Goal: Task Accomplishment & Management: Complete application form

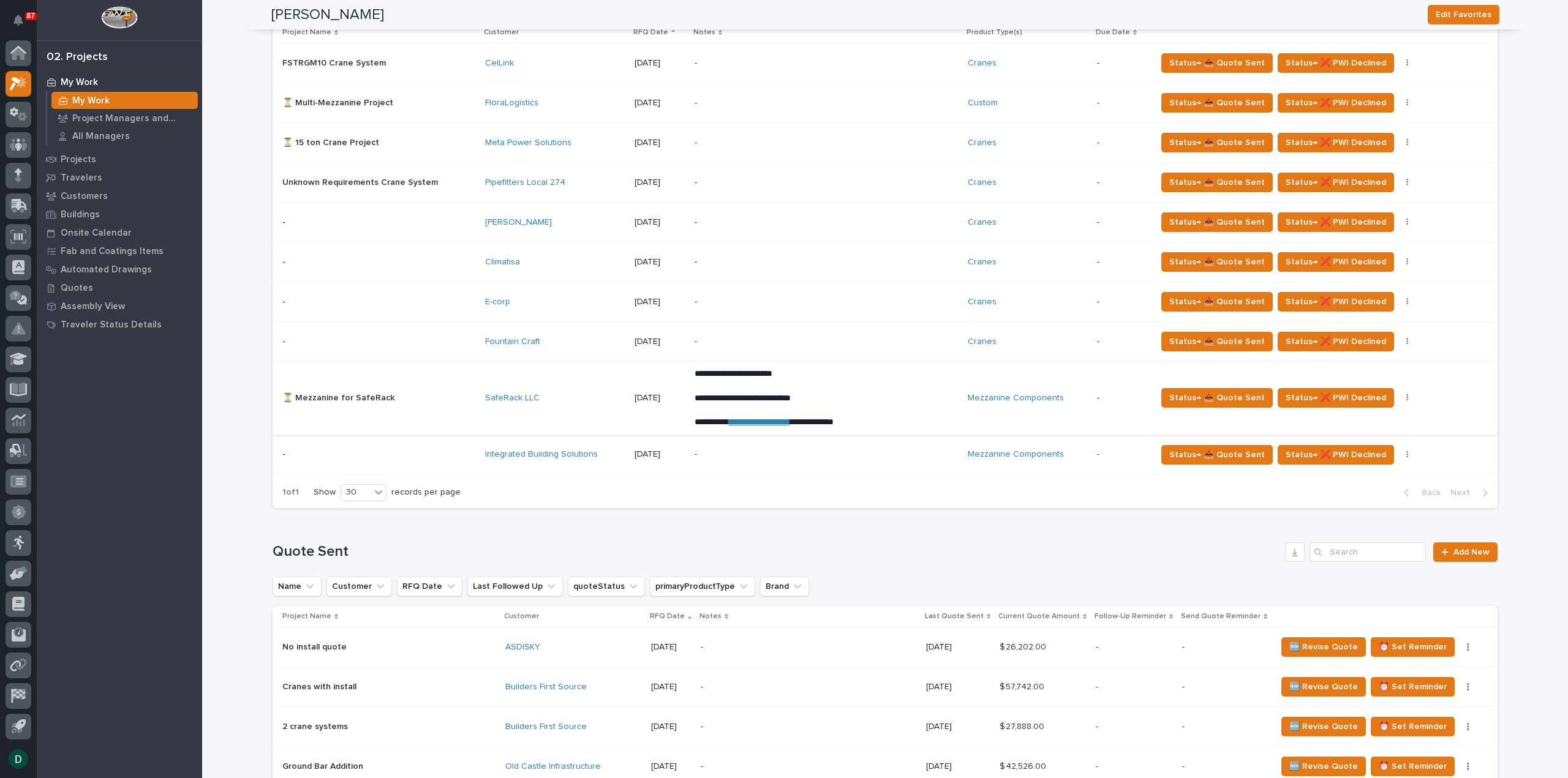
scroll to position [1040, 0]
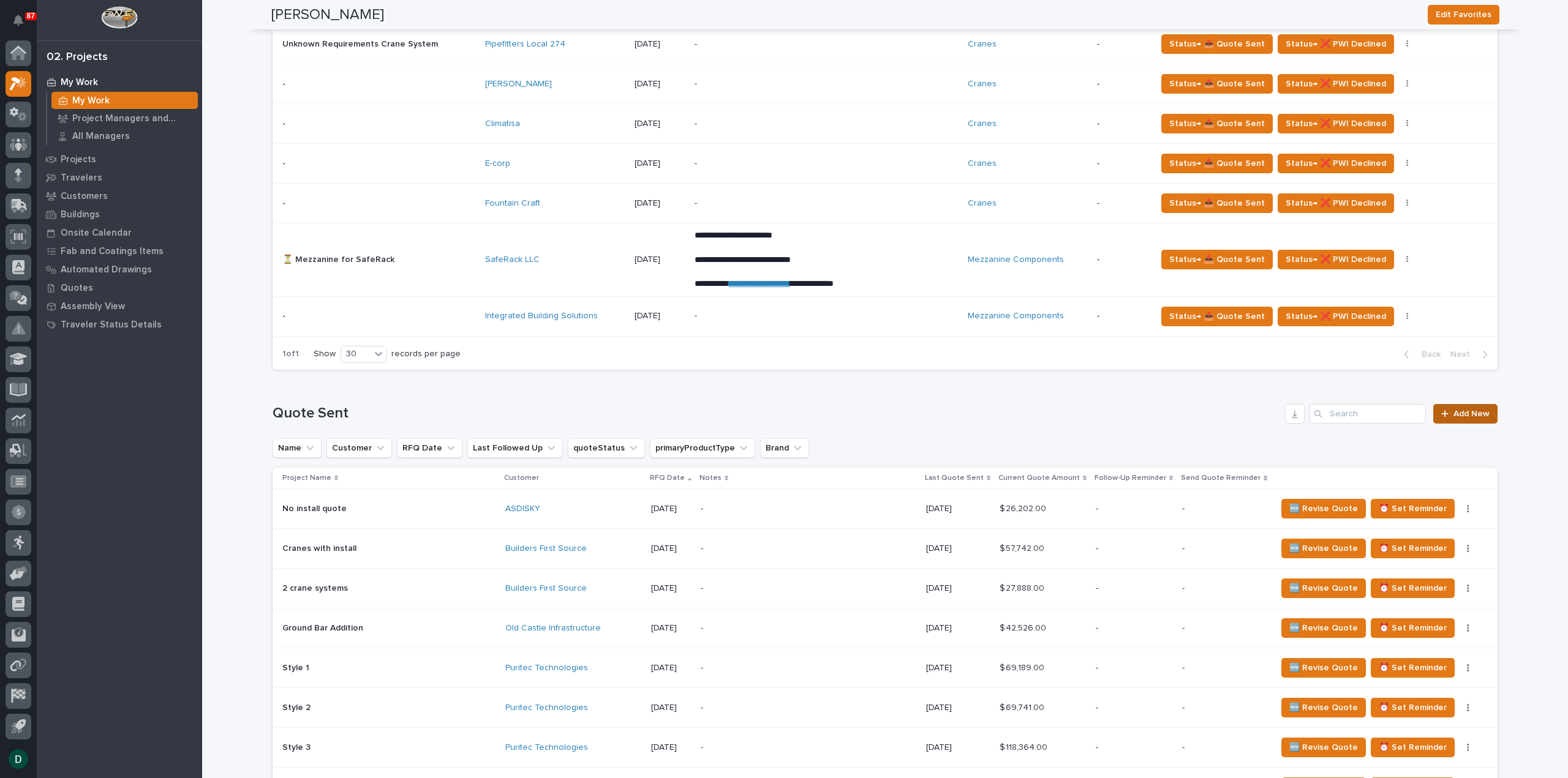
click at [1454, 409] on span "Add New" at bounding box center [1471, 414] width 36 height 9
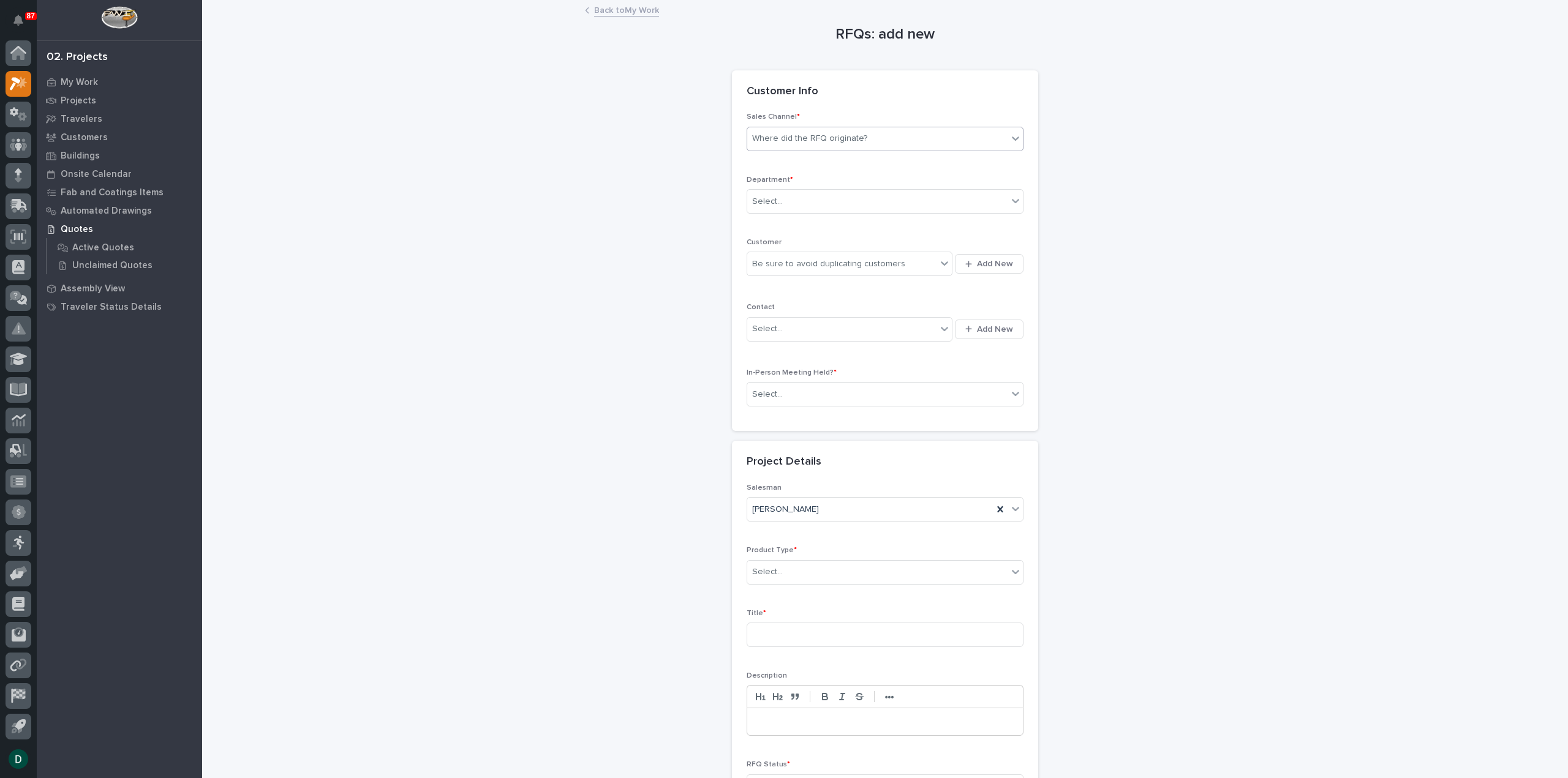
click at [806, 134] on div "Where did the RFQ originate?" at bounding box center [809, 139] width 115 height 13
click at [791, 186] on div "PWI" at bounding box center [880, 183] width 275 height 22
click at [791, 207] on div "Select..." at bounding box center [877, 202] width 261 height 20
click at [790, 223] on span "National Sales" at bounding box center [778, 223] width 62 height 14
click at [791, 264] on div "Be sure to avoid duplicating customers" at bounding box center [828, 264] width 153 height 13
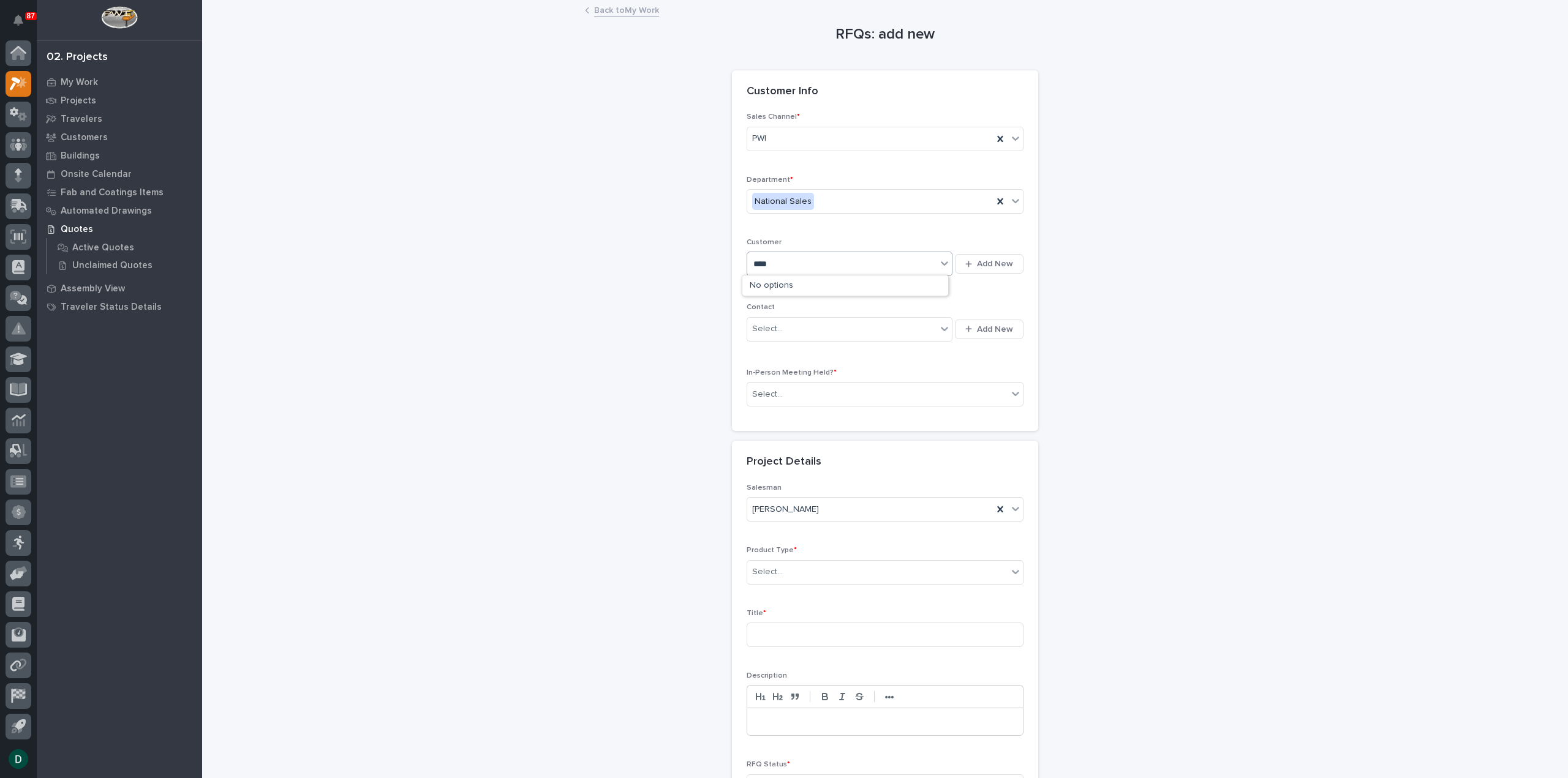
type input "*****"
click at [837, 310] on div "Nucor Rebar Fabrication" at bounding box center [845, 307] width 206 height 22
click at [830, 400] on div "Select..." at bounding box center [877, 395] width 261 height 20
click at [798, 443] on div "No" at bounding box center [880, 437] width 275 height 22
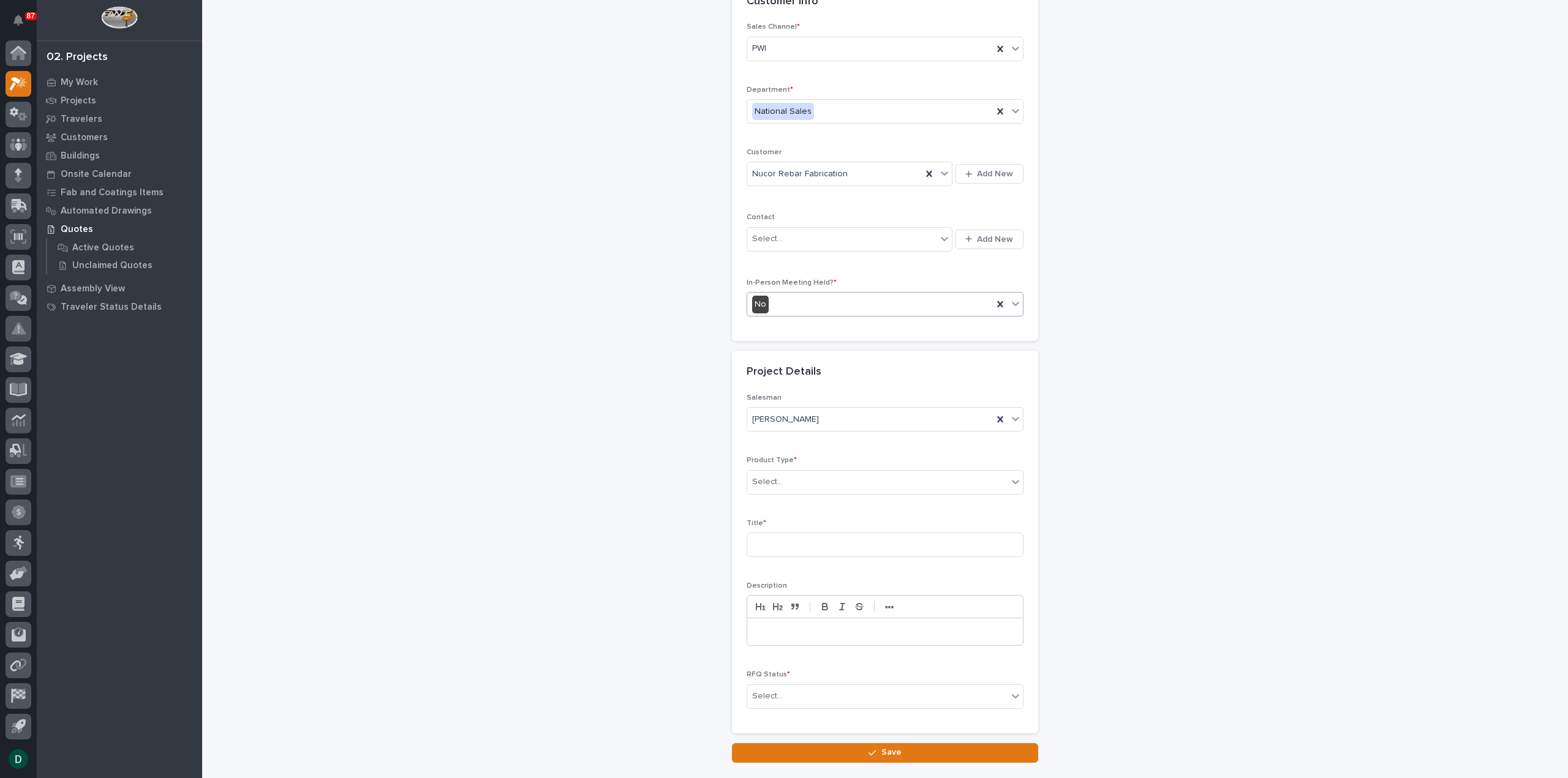
scroll to position [166, 0]
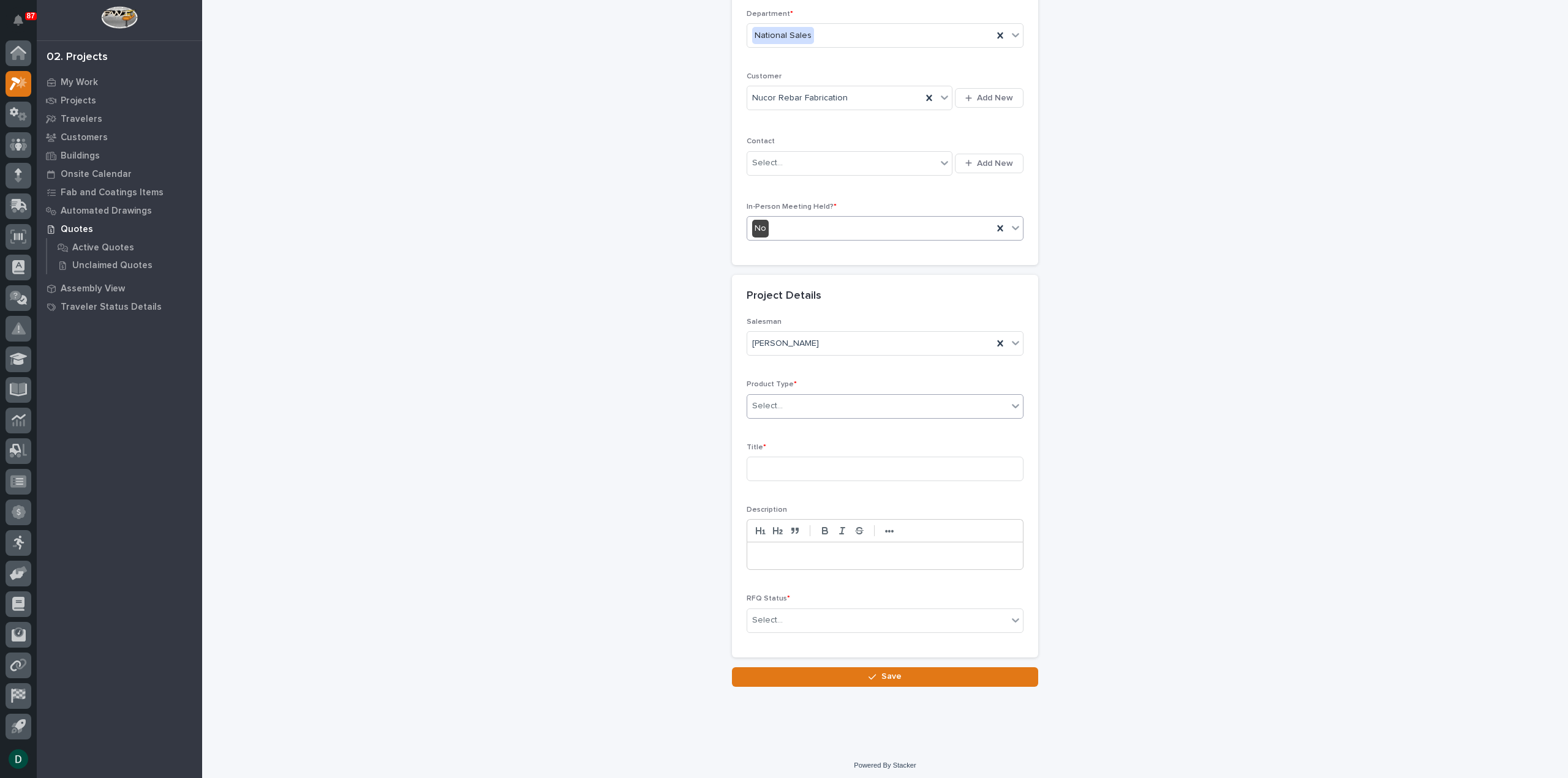
click at [814, 408] on div "Select..." at bounding box center [877, 406] width 261 height 20
click at [794, 455] on div "Cranes" at bounding box center [880, 448] width 275 height 22
click at [788, 476] on input at bounding box center [884, 469] width 277 height 25
click at [752, 466] on input "GM7.5 Crane System" at bounding box center [884, 469] width 277 height 25
type input "GM7.5 Crane System"
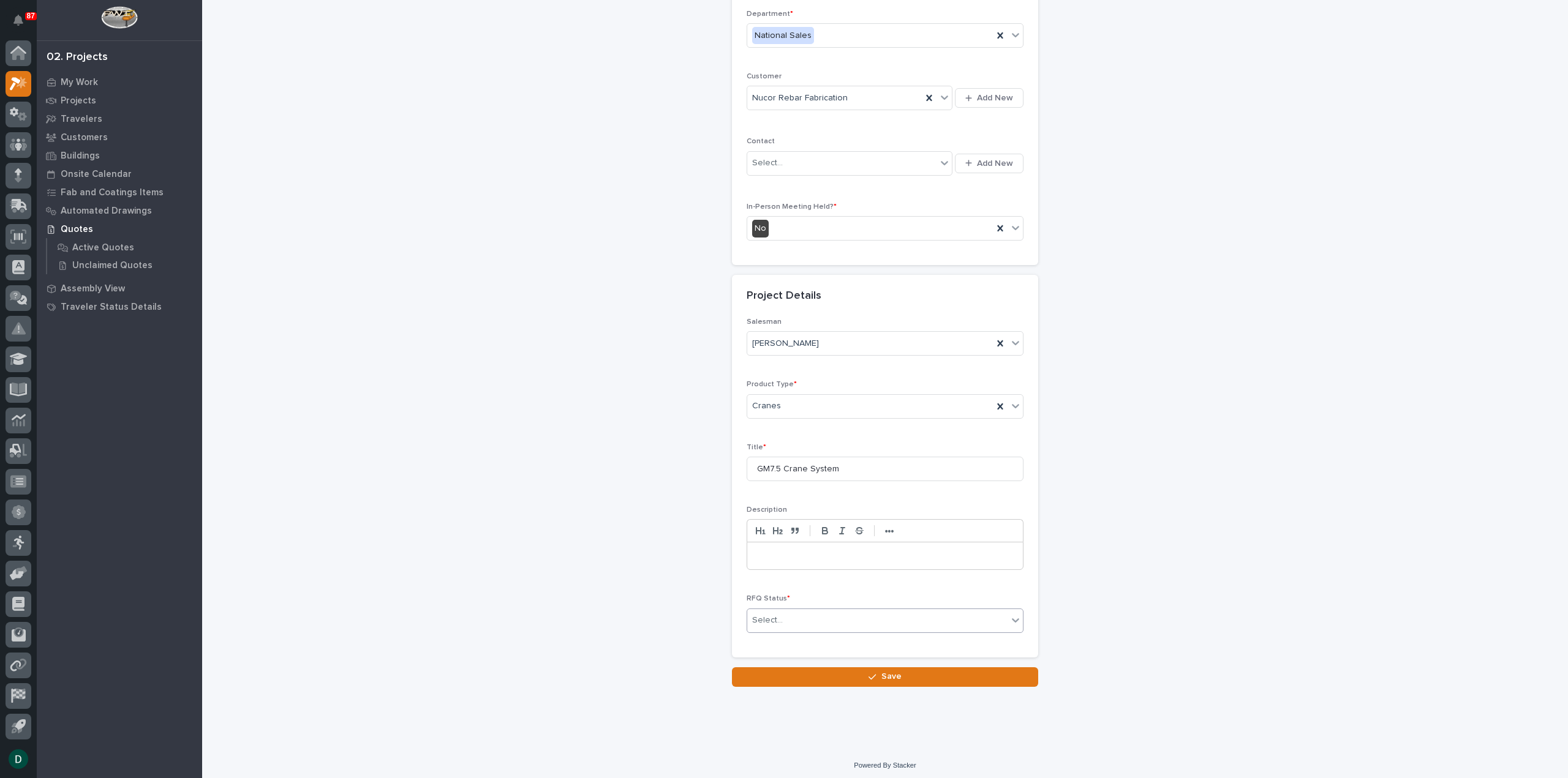
click at [794, 612] on div "Select..." at bounding box center [877, 620] width 261 height 20
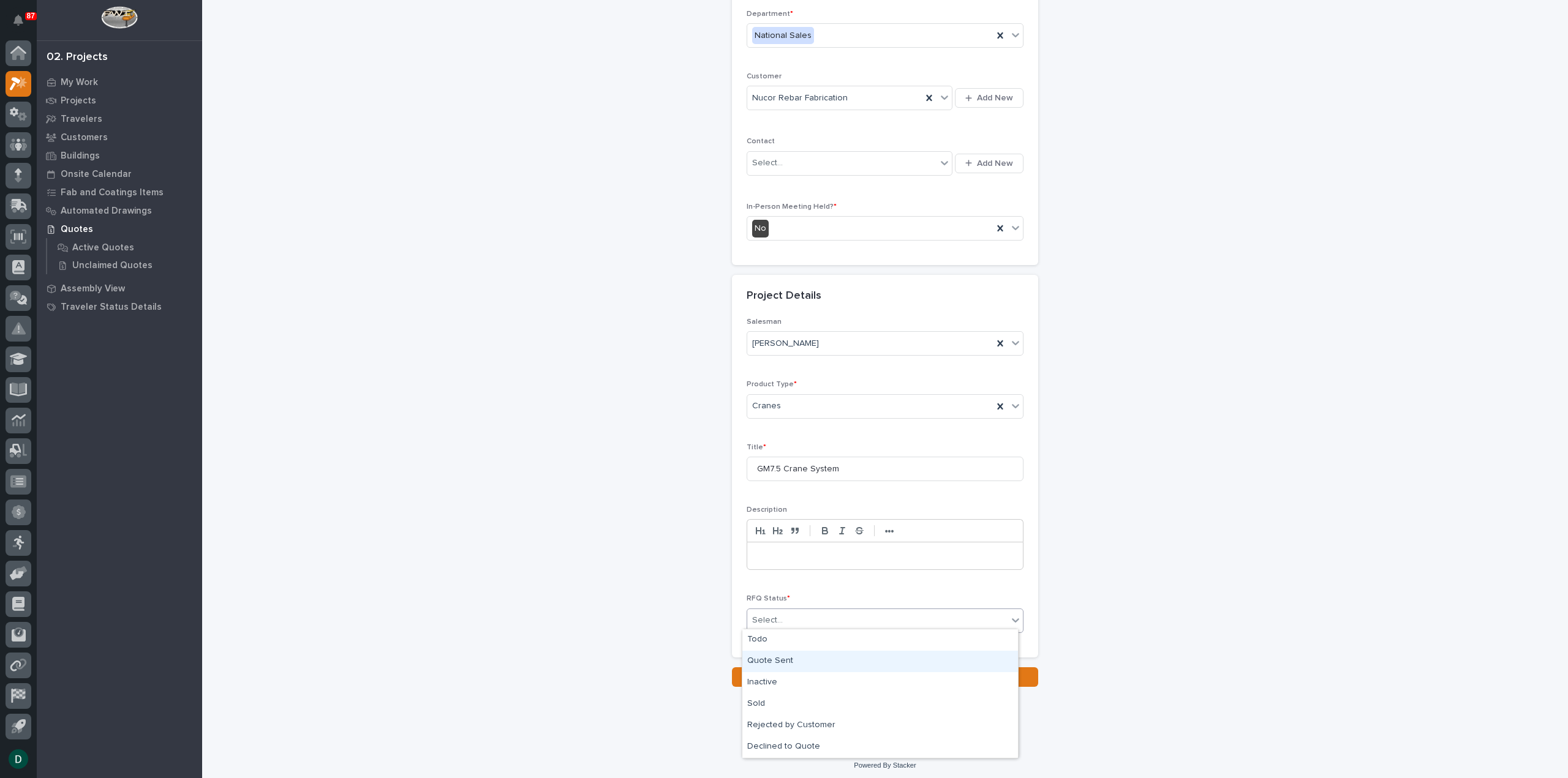
click at [788, 659] on div "Quote Sent" at bounding box center [880, 661] width 275 height 22
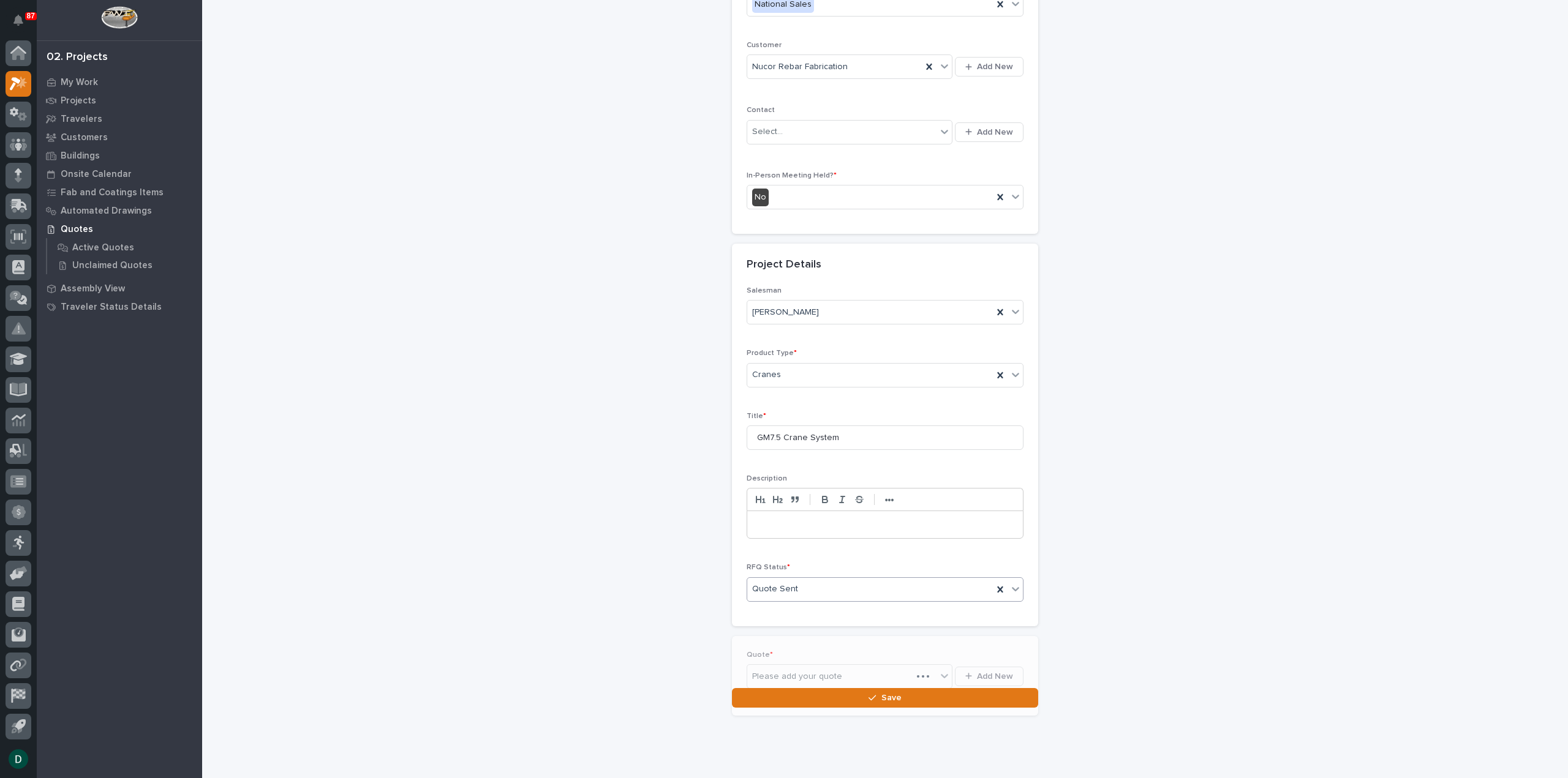
scroll to position [210, 0]
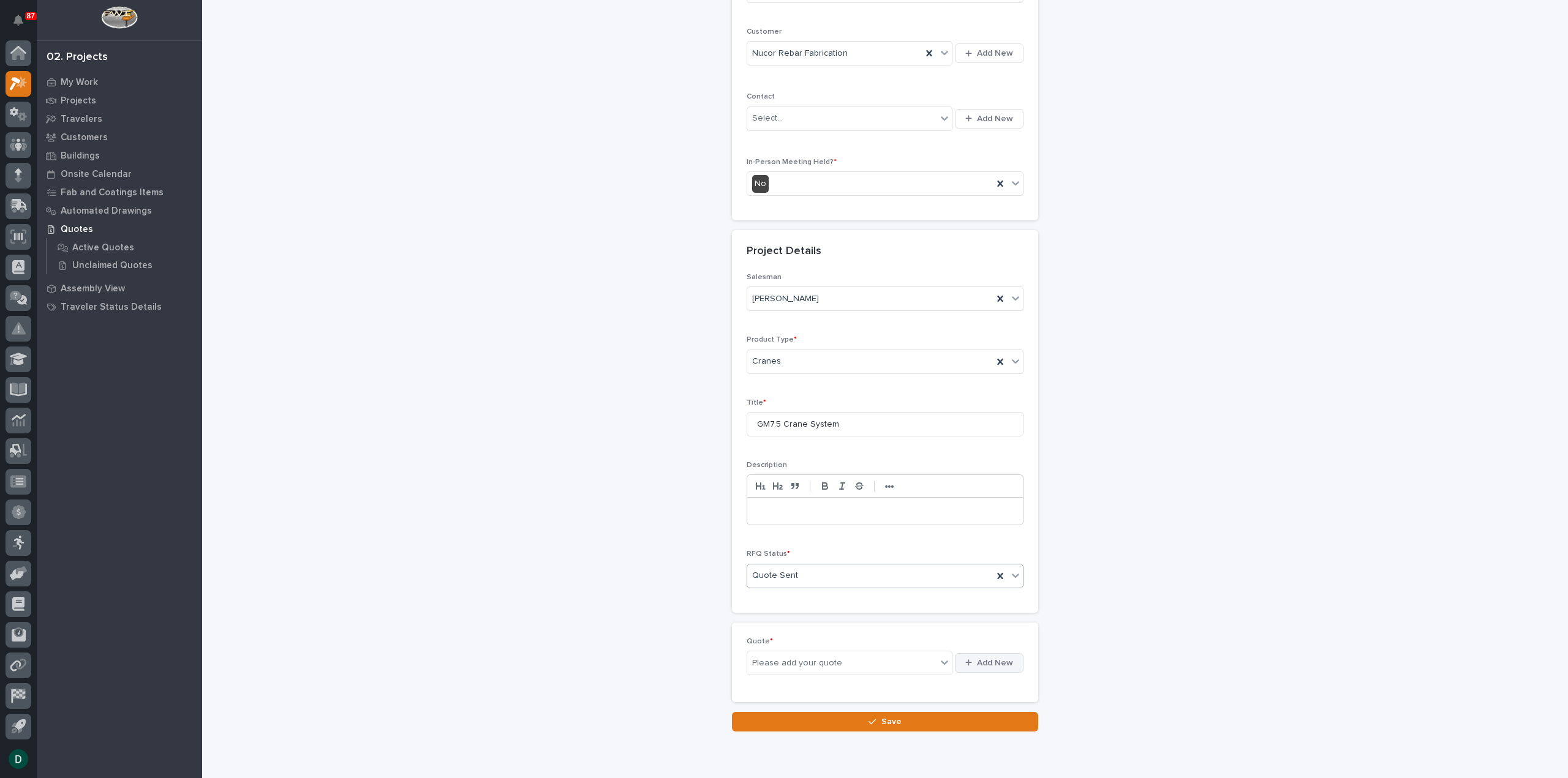
click at [988, 659] on span "Add New" at bounding box center [995, 663] width 36 height 11
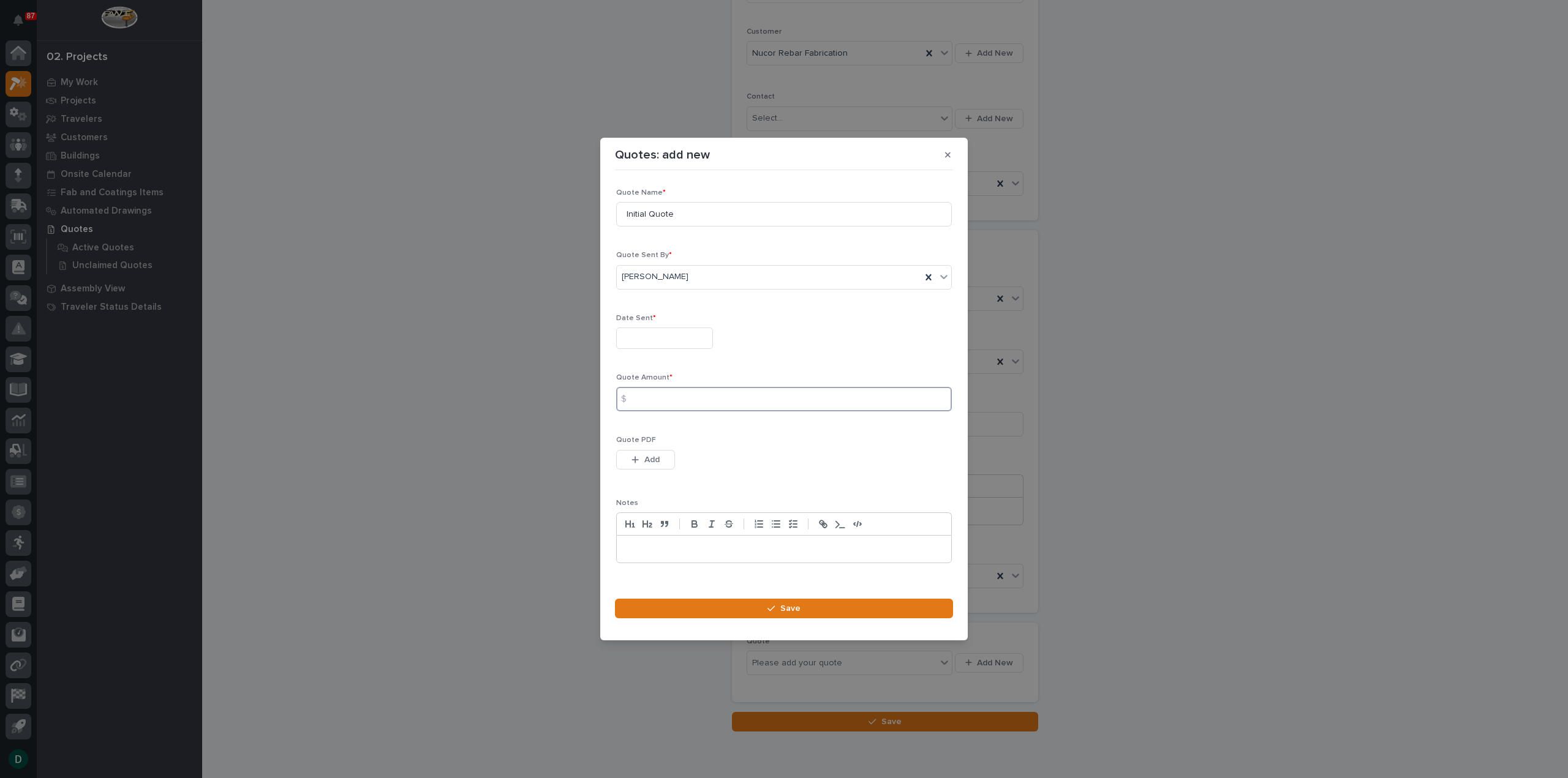
click at [663, 398] on input at bounding box center [784, 399] width 335 height 25
type input "59524"
click at [653, 461] on span "Add" at bounding box center [652, 460] width 15 height 11
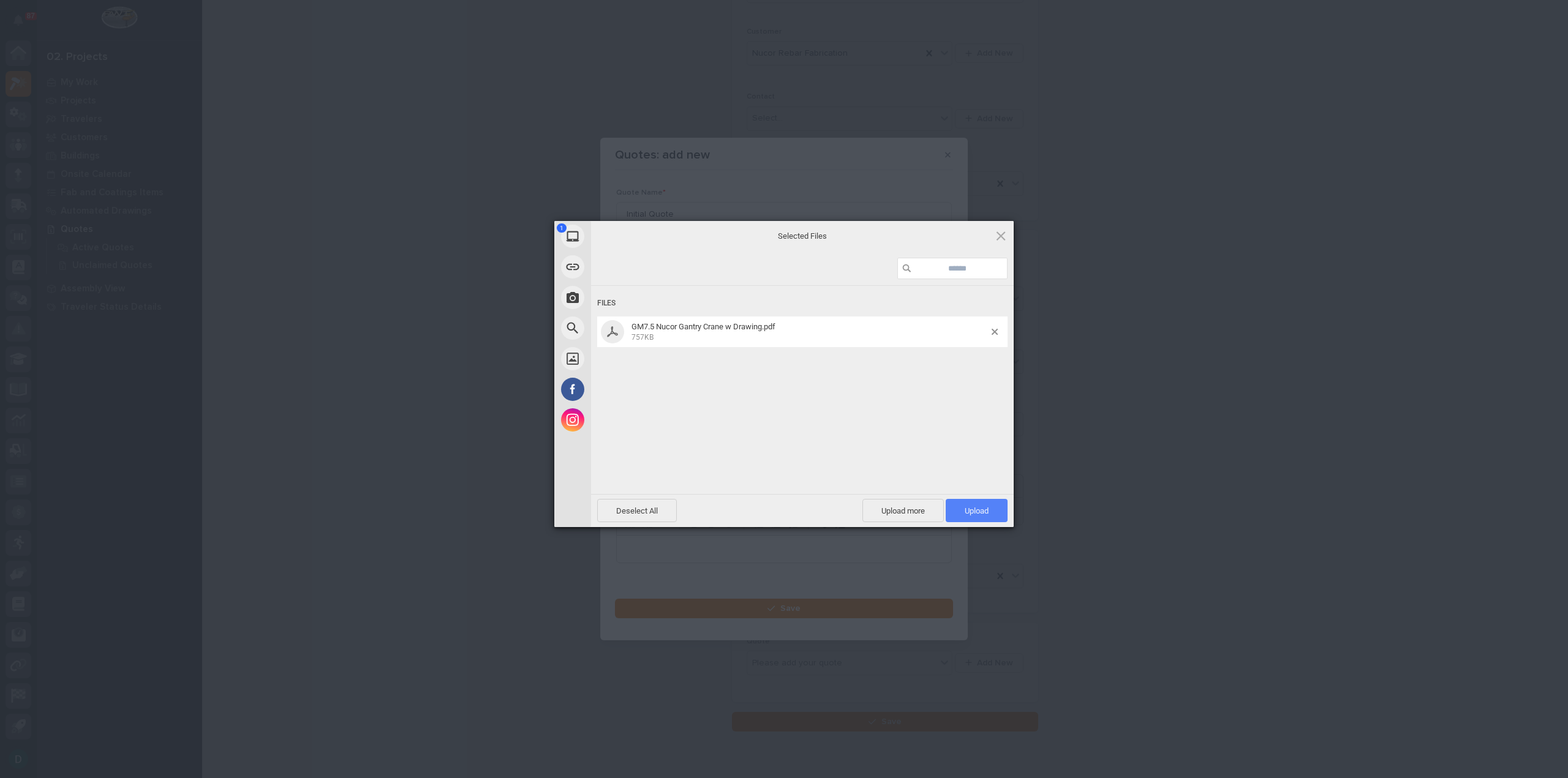
click at [994, 512] on span "Upload 1" at bounding box center [976, 511] width 62 height 24
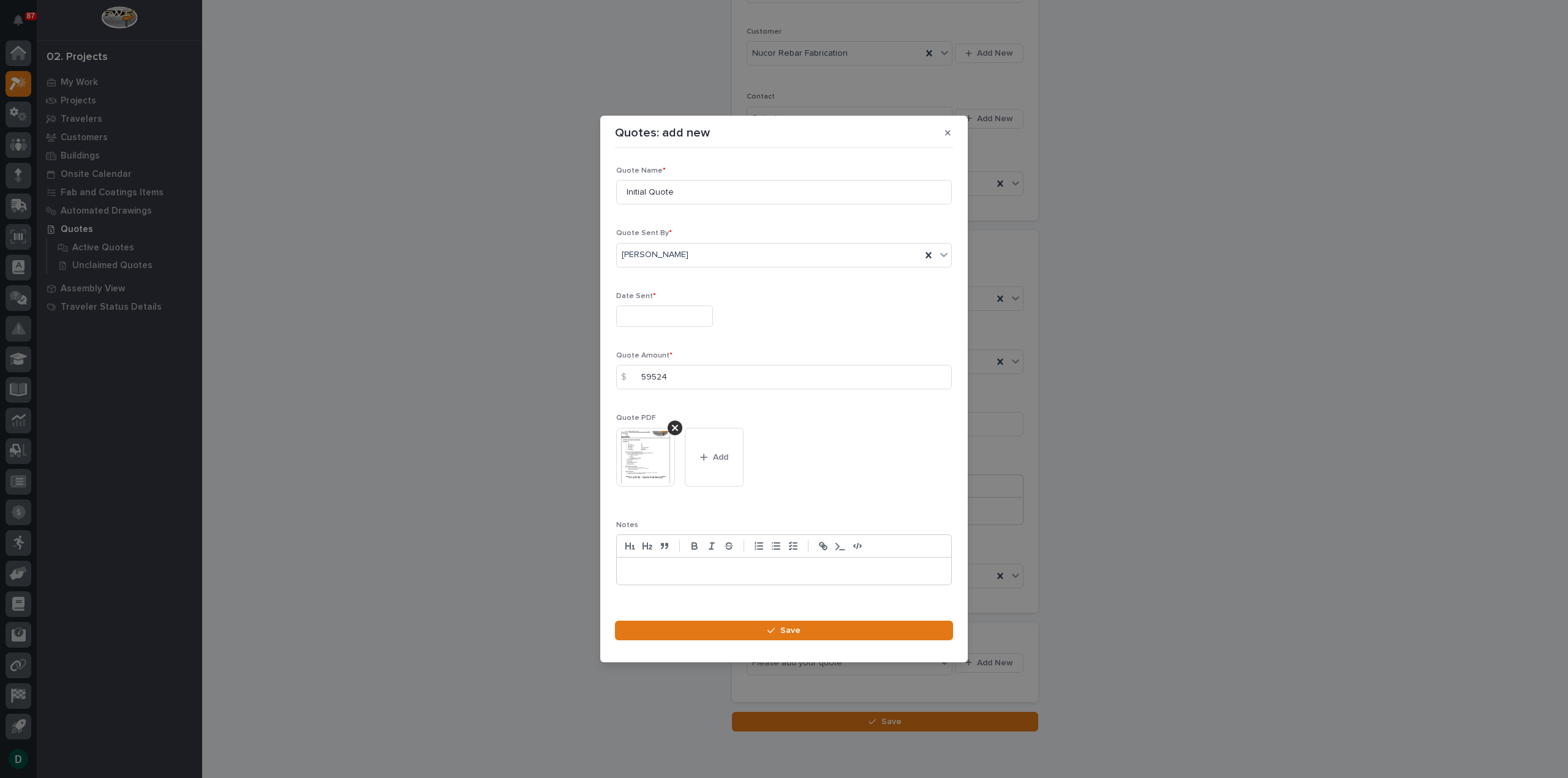
click at [671, 318] on input "text" at bounding box center [665, 316] width 97 height 22
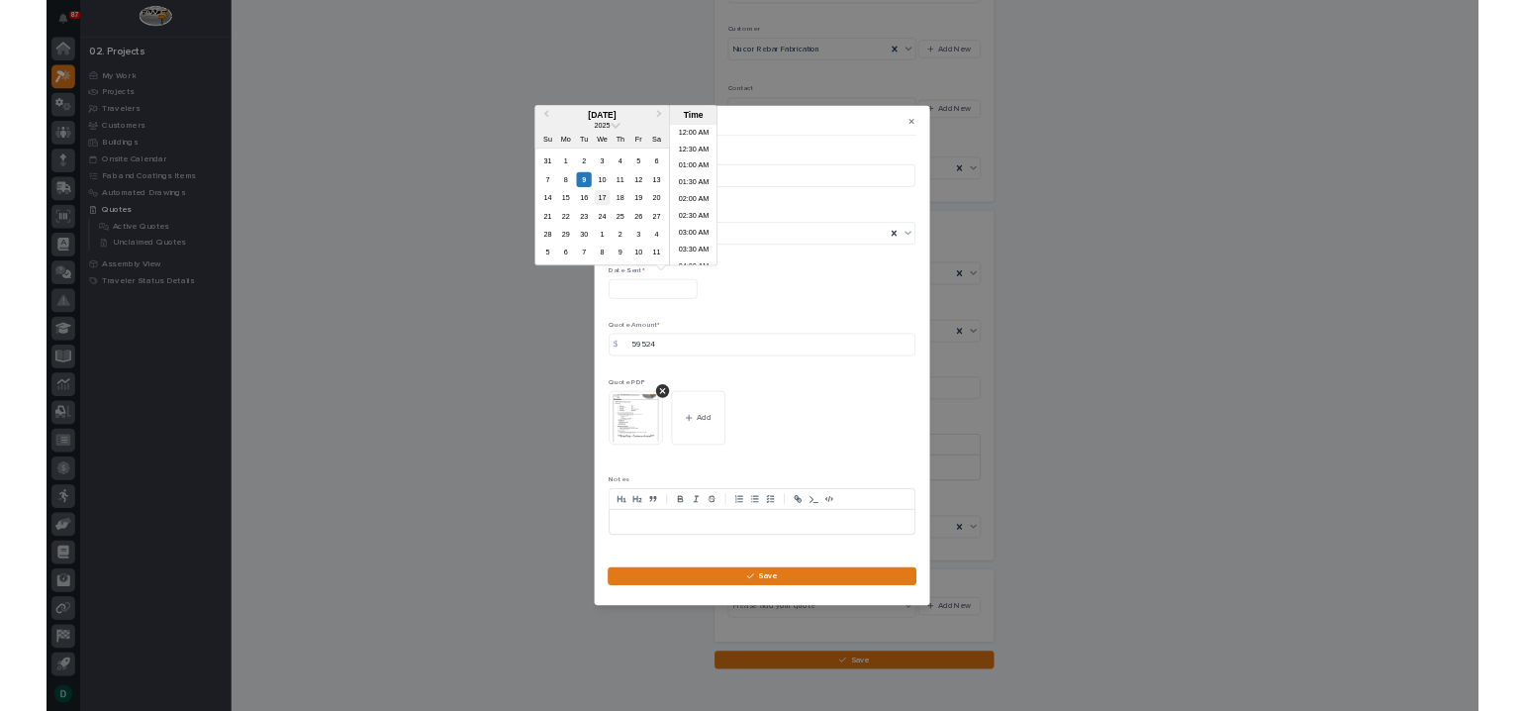
scroll to position [663, 0]
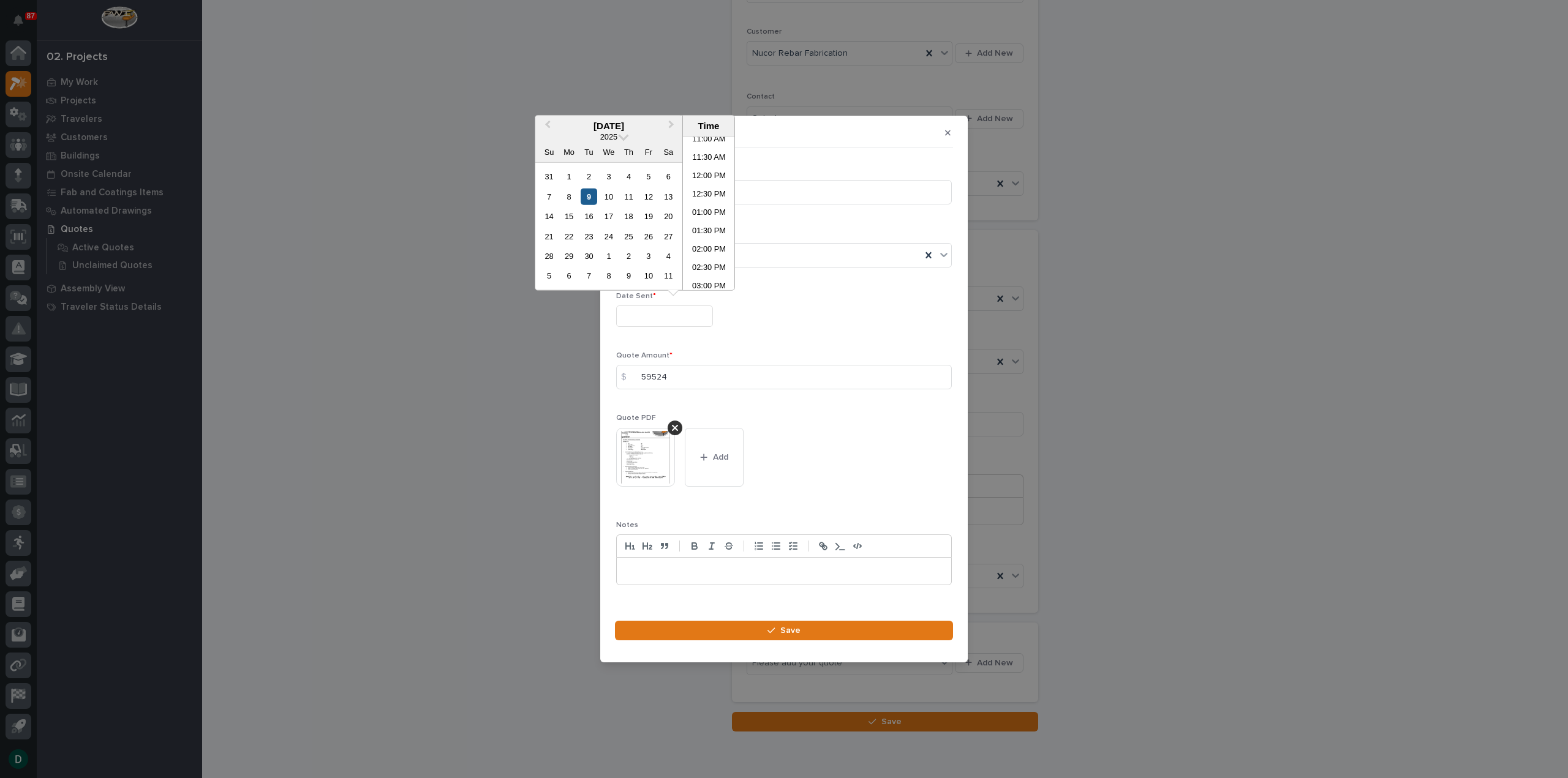
click at [590, 189] on div "9" at bounding box center [588, 196] width 17 height 17
type input "**********"
click at [821, 461] on div "This file cannot be opened Download File Add" at bounding box center [784, 462] width 335 height 69
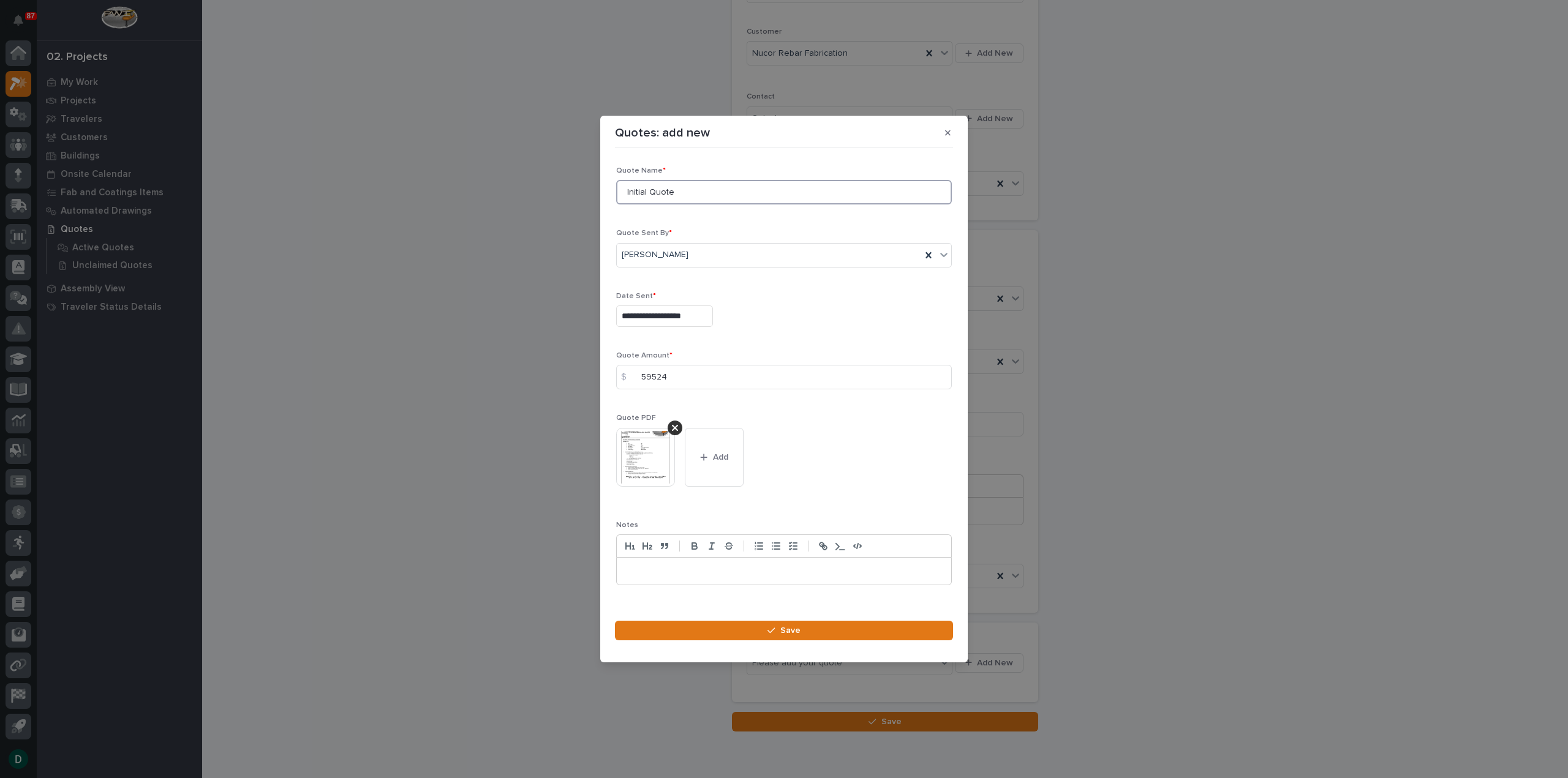
click at [693, 194] on input "Initial Quote" at bounding box center [784, 192] width 335 height 25
drag, startPoint x: 696, startPoint y: 197, endPoint x: 618, endPoint y: 195, distance: 78.0
click at [618, 196] on input "Initial Quote" at bounding box center [784, 192] width 335 height 25
type input "Gantry Quote"
click at [796, 632] on span "Save" at bounding box center [790, 630] width 20 height 11
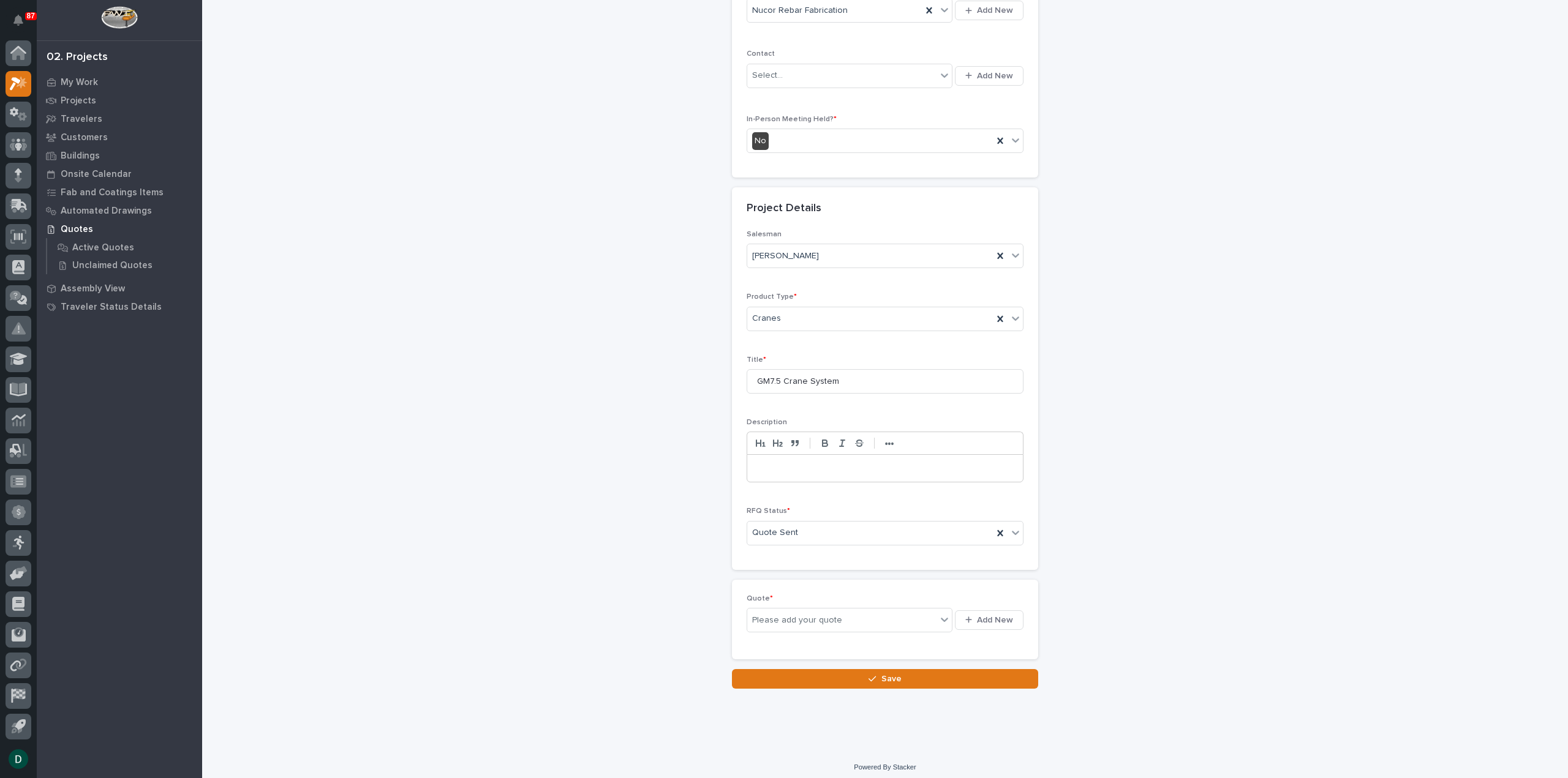
scroll to position [255, 0]
click at [1007, 615] on span "Add New" at bounding box center [995, 618] width 36 height 11
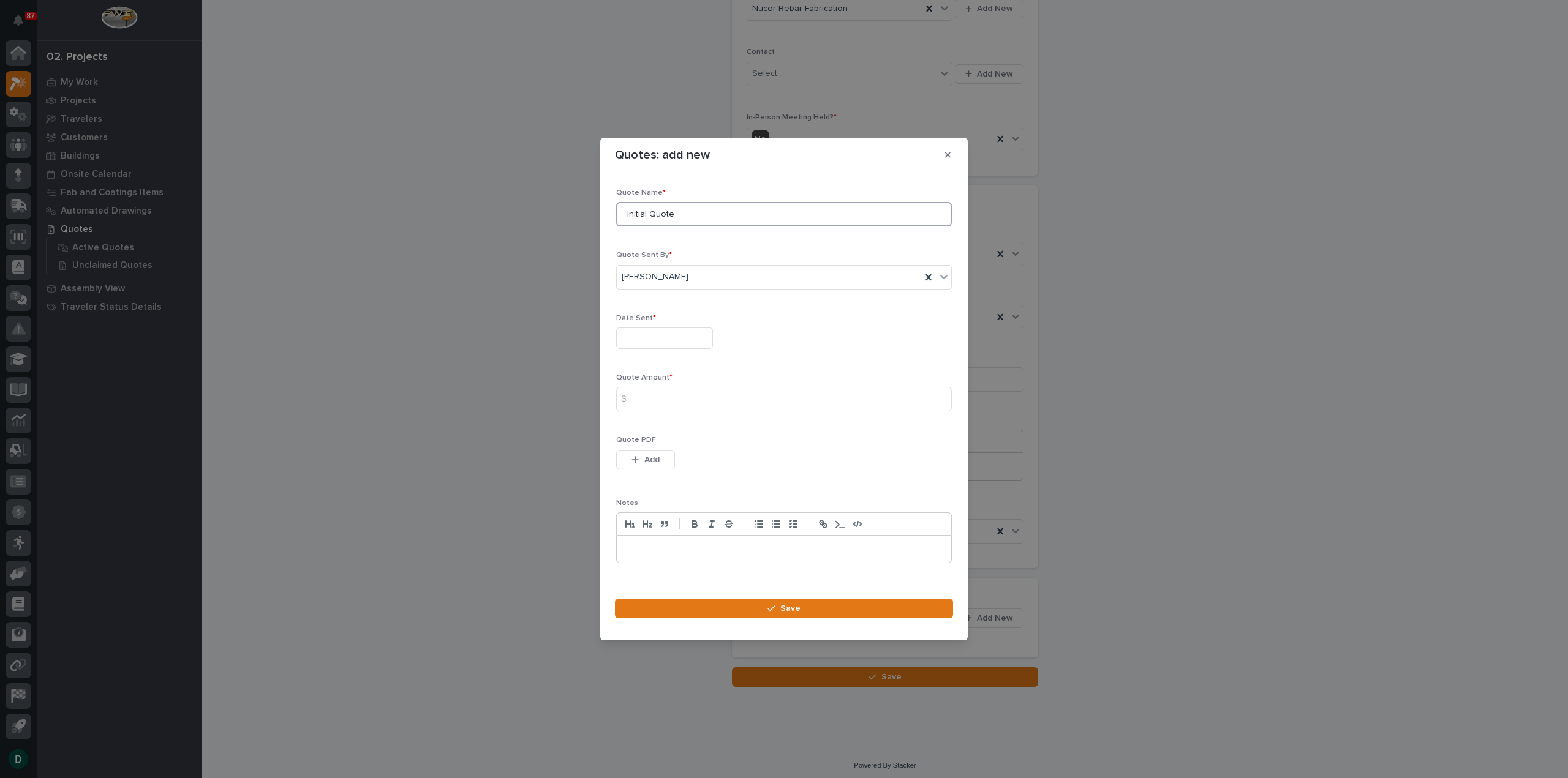
click at [710, 208] on input "Initial Quote" at bounding box center [784, 215] width 335 height 25
drag, startPoint x: 687, startPoint y: 217, endPoint x: 561, endPoint y: 236, distance: 127.4
click at [561, 236] on div "Quotes: add new Loading... Saving… Loading... Saving… Loading... Saving… Quote …" at bounding box center [784, 389] width 1568 height 778
type input "Gantry QUote"
click at [665, 348] on input "text" at bounding box center [665, 338] width 97 height 22
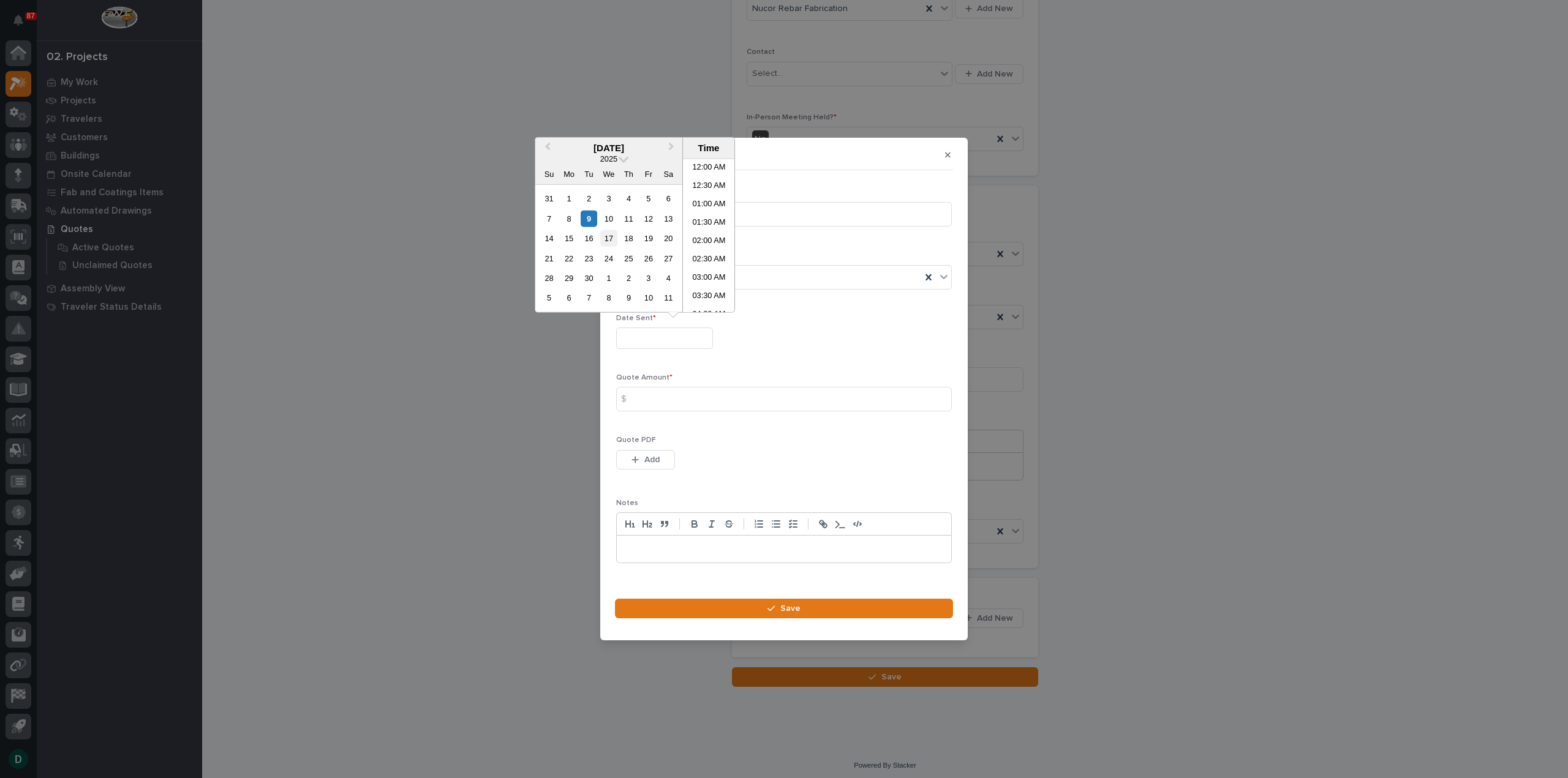
scroll to position [429, 0]
click at [593, 218] on div "9" at bounding box center [588, 218] width 17 height 17
type input "**********"
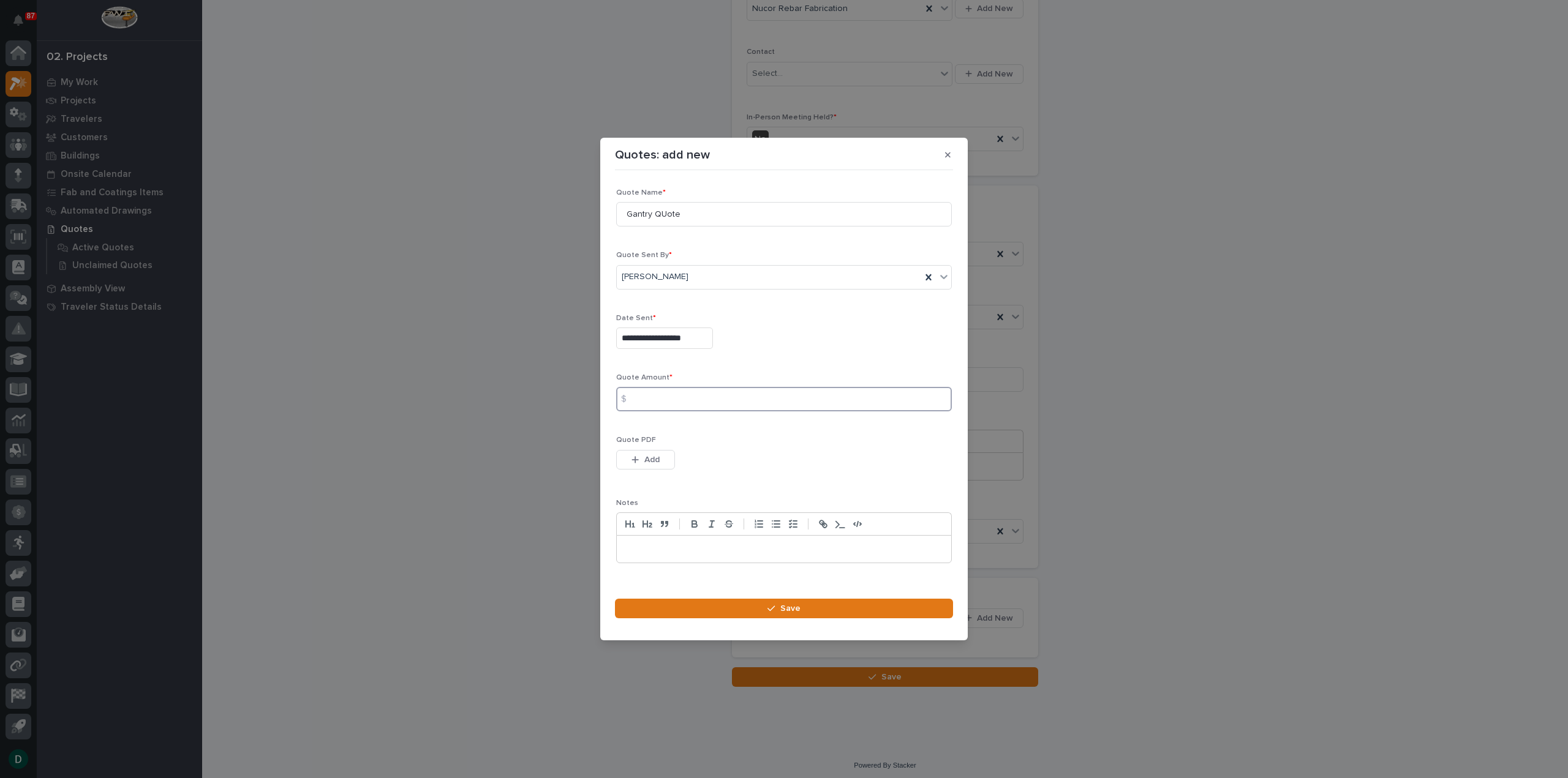
click at [652, 396] on input at bounding box center [784, 399] width 335 height 25
type input "59524"
click at [664, 461] on button "Add" at bounding box center [645, 460] width 59 height 20
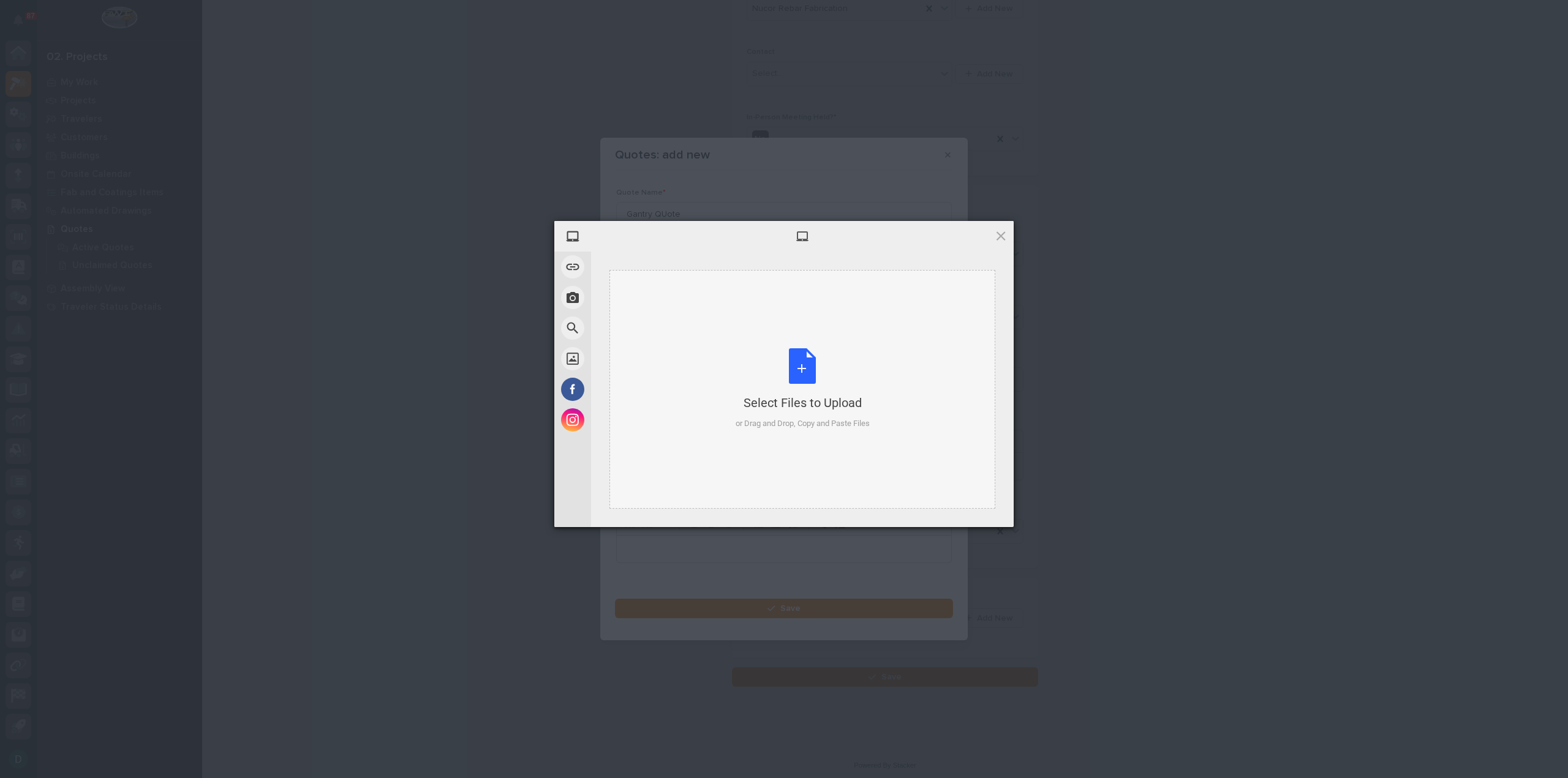
click at [813, 364] on div "Select Files to Upload or Drag and Drop, Copy and Paste Files" at bounding box center [803, 389] width 134 height 82
click at [962, 507] on span "Upload 1" at bounding box center [976, 511] width 62 height 24
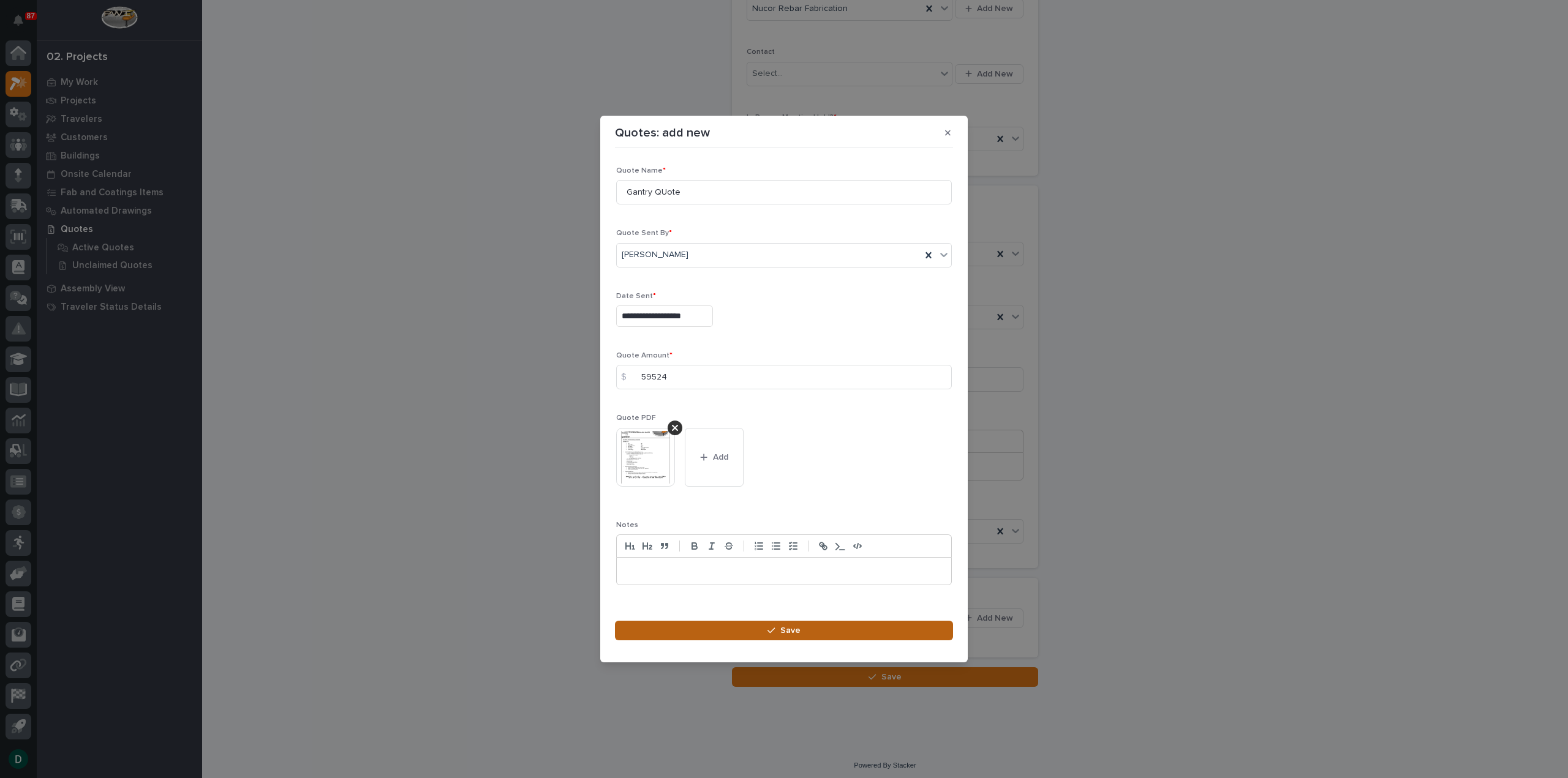
click at [801, 631] on button "Save" at bounding box center [784, 631] width 338 height 20
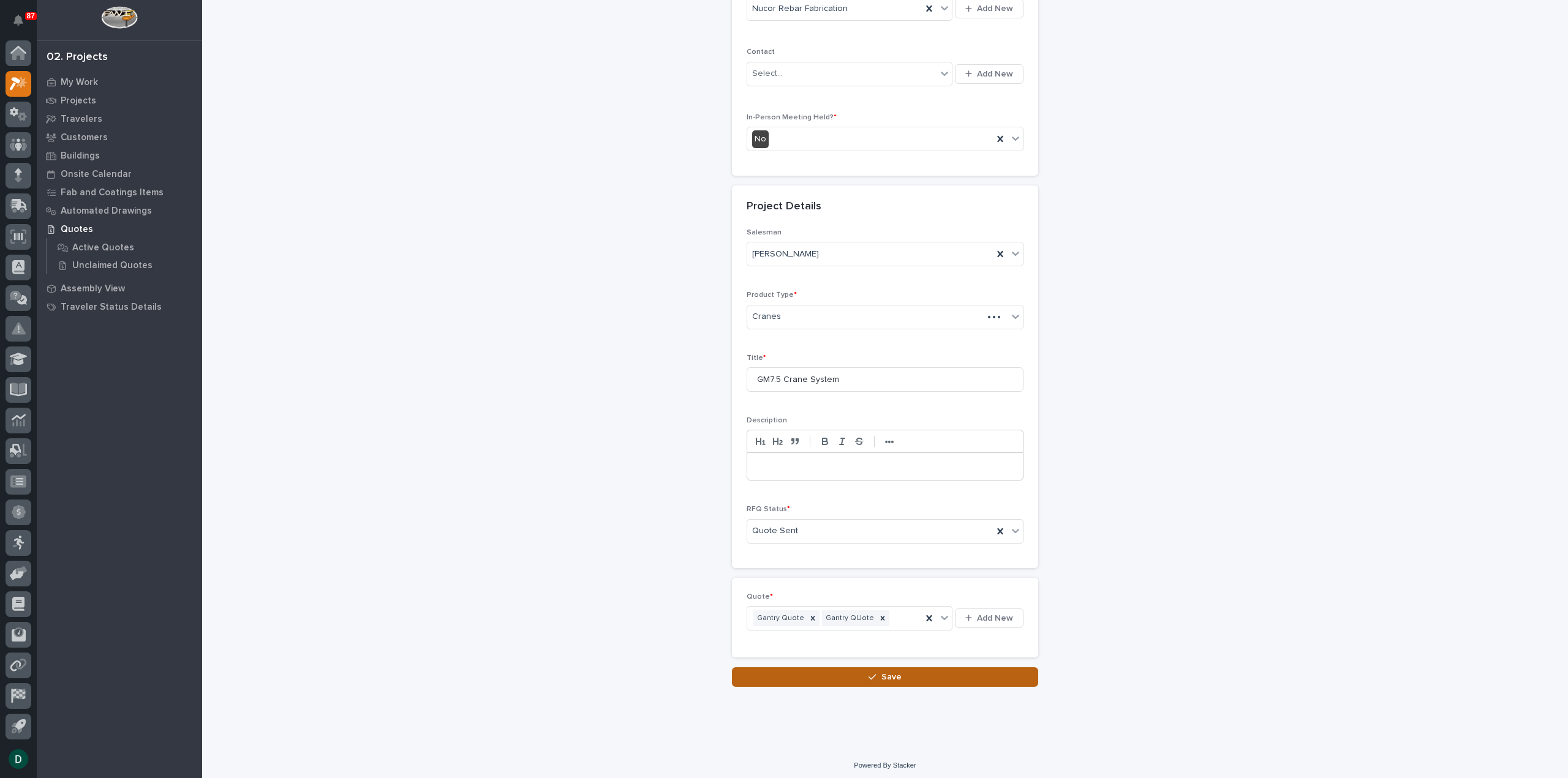
click at [904, 673] on button "Save" at bounding box center [885, 677] width 306 height 20
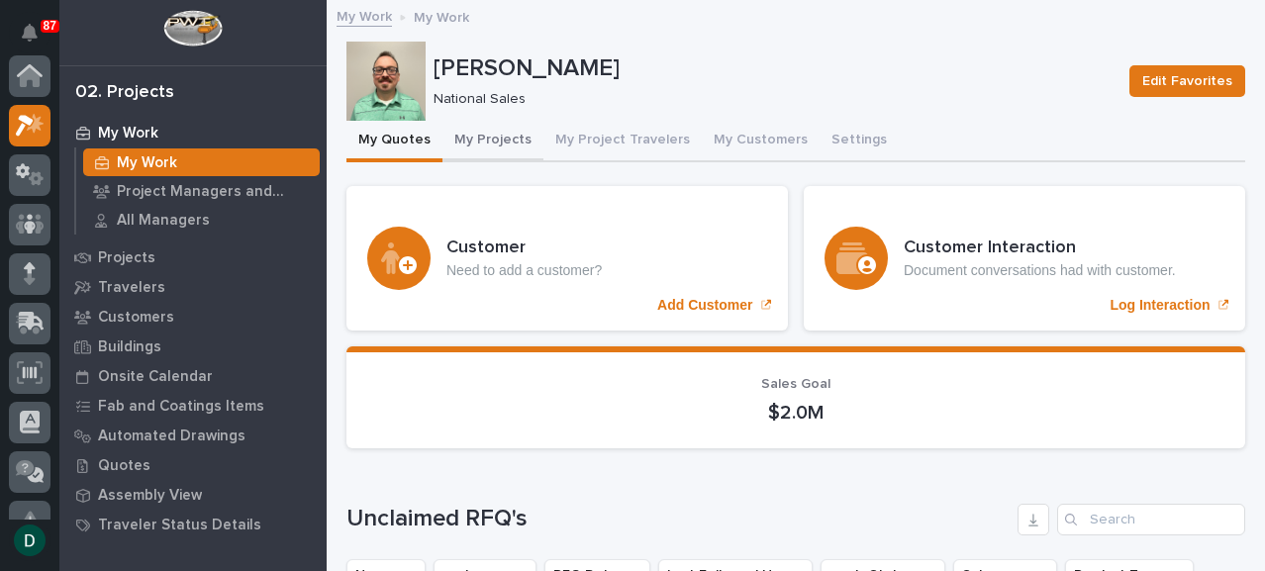
click at [490, 136] on button "My Projects" at bounding box center [492, 142] width 101 height 42
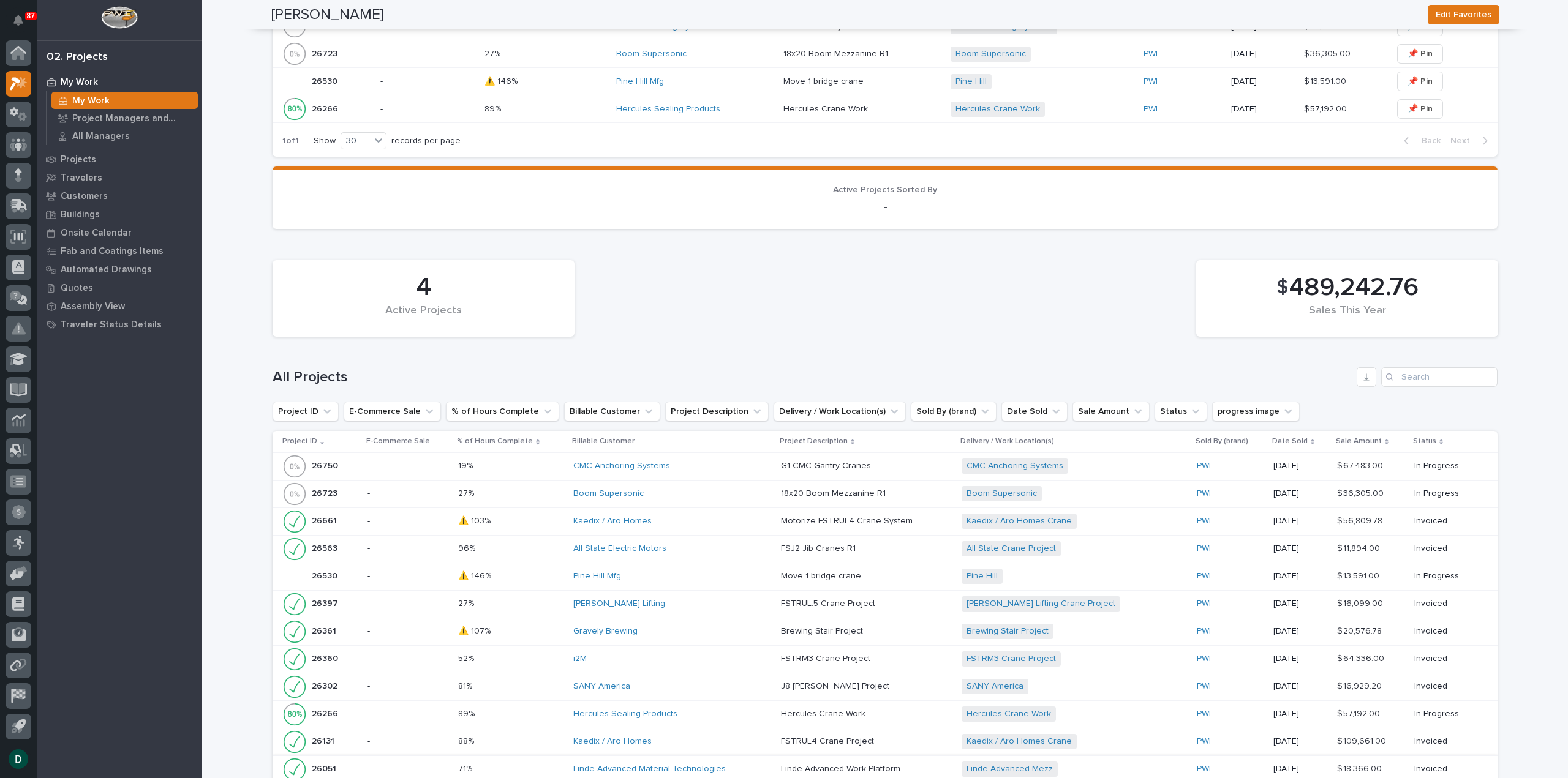
scroll to position [673, 0]
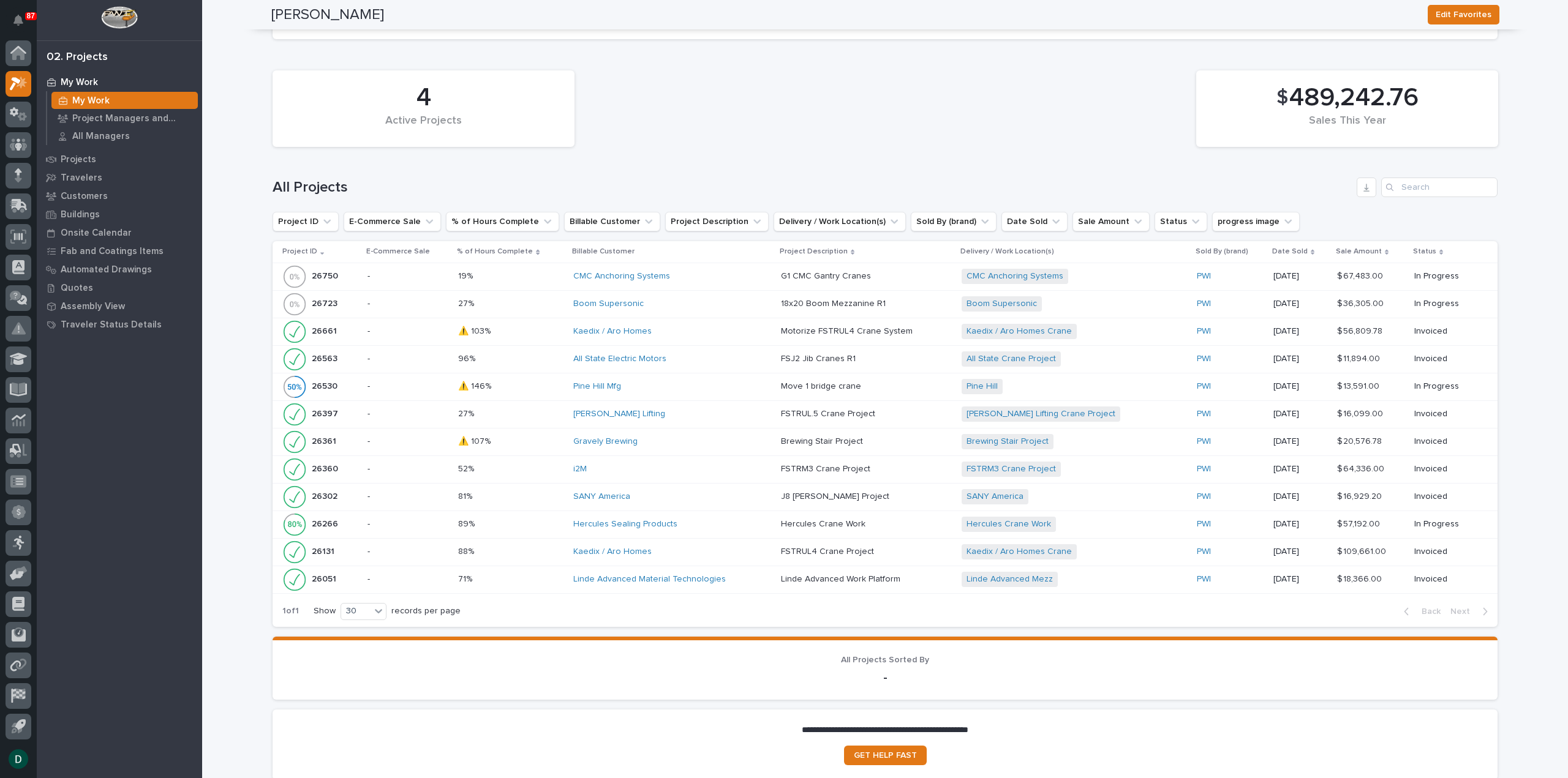
click at [517, 552] on p at bounding box center [510, 552] width 105 height 11
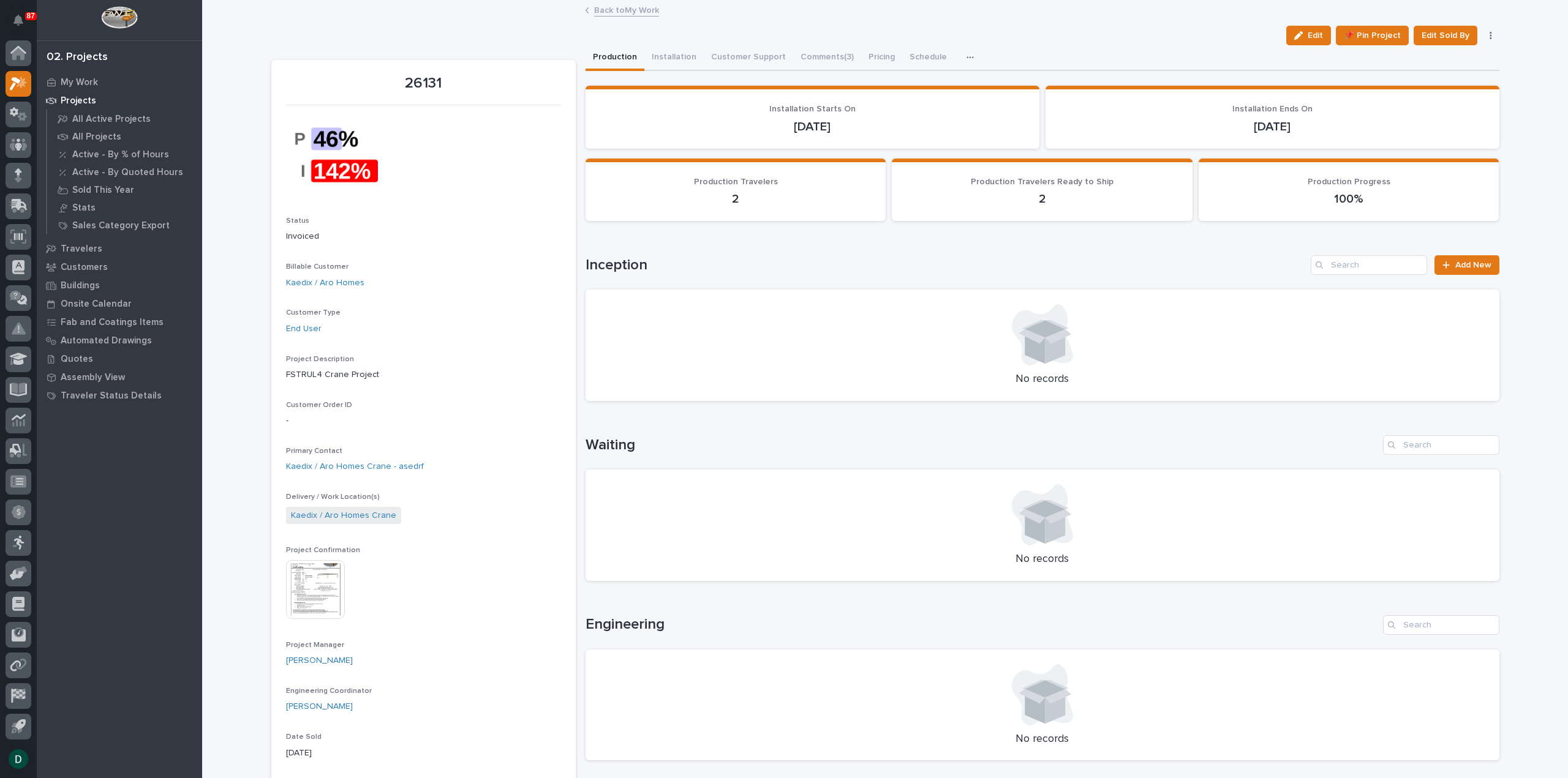
click at [608, 10] on link "Back to My Work" at bounding box center [626, 9] width 65 height 14
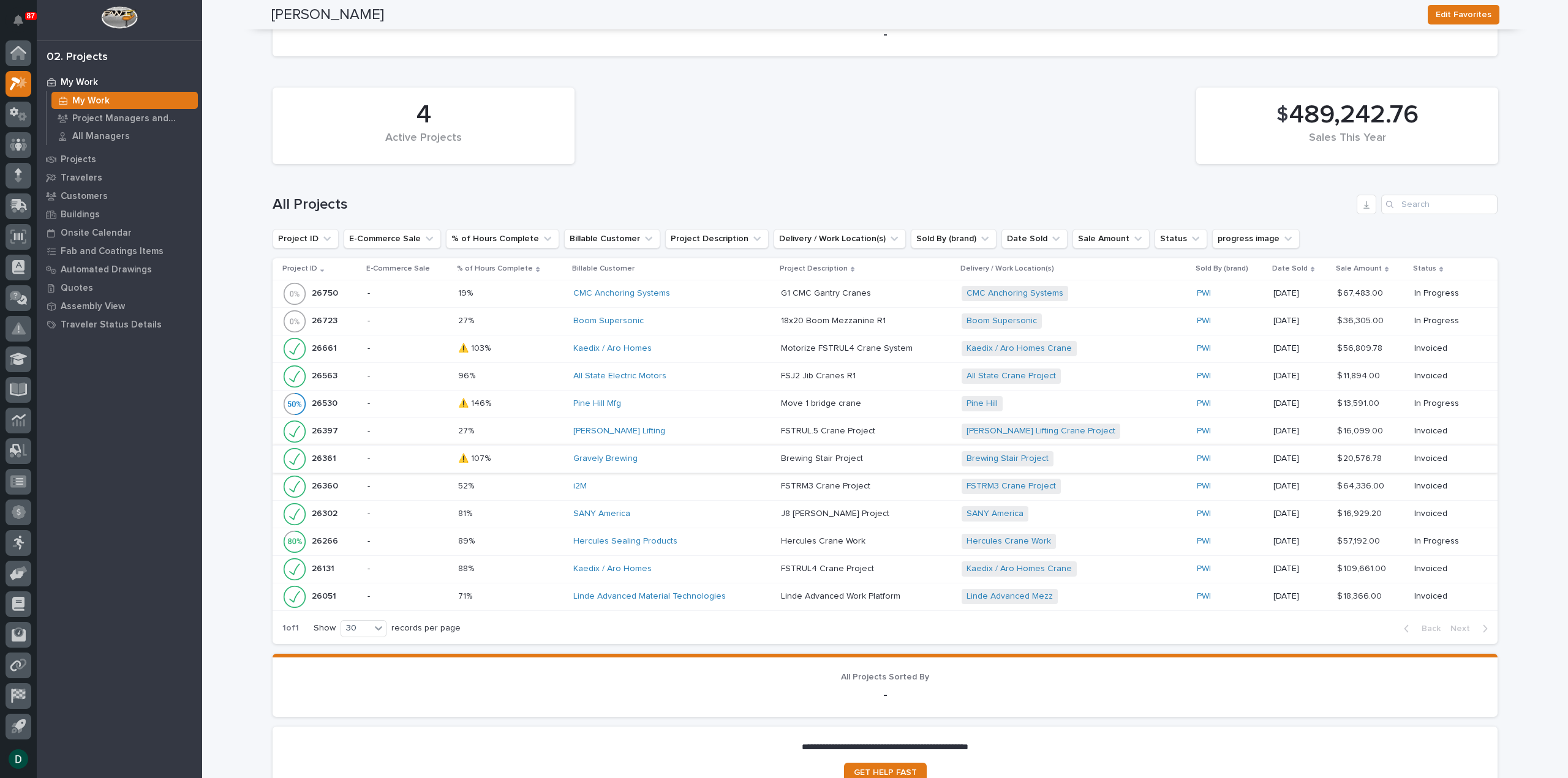
scroll to position [673, 0]
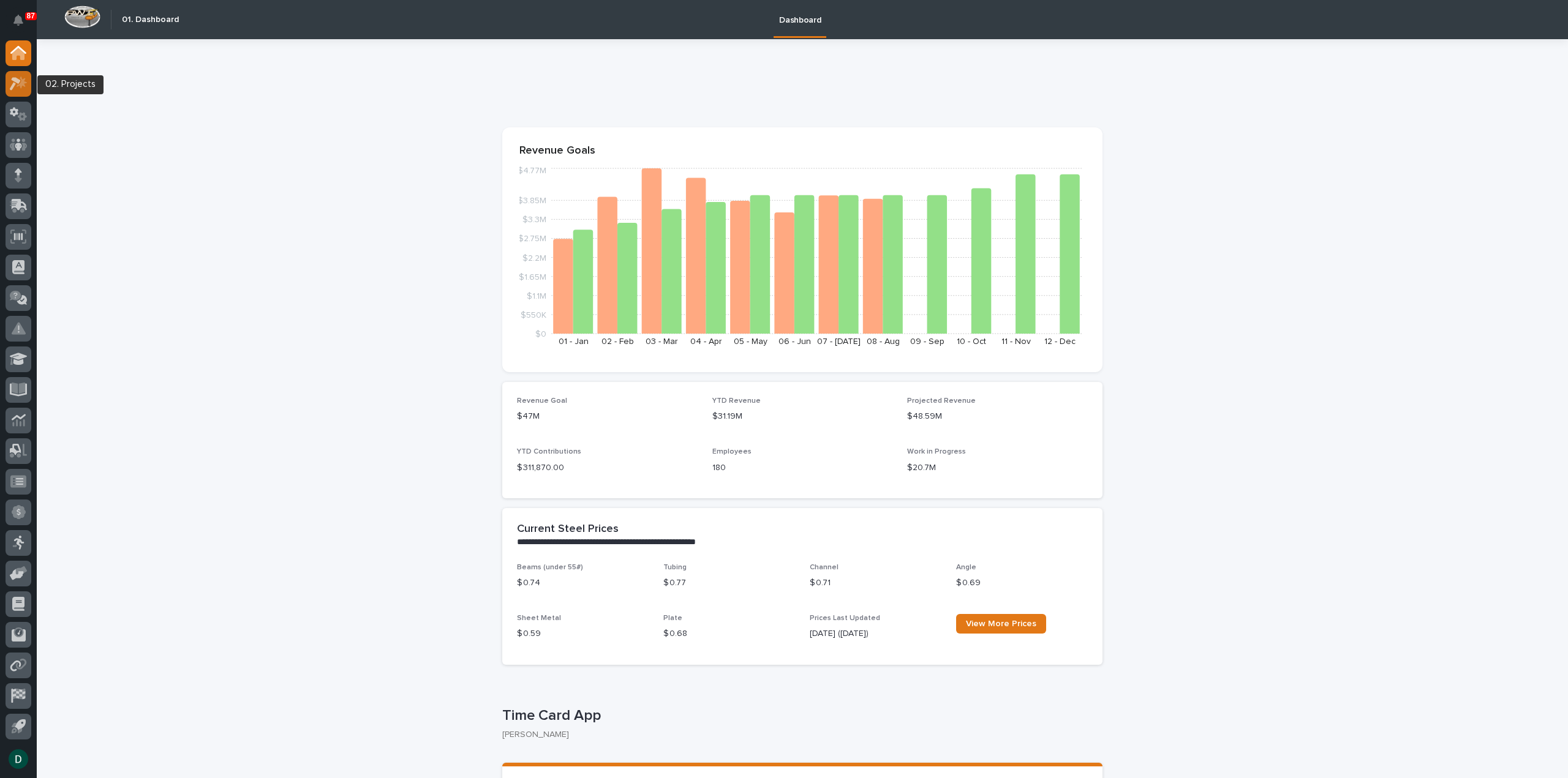
click at [22, 82] on icon at bounding box center [22, 82] width 11 height 12
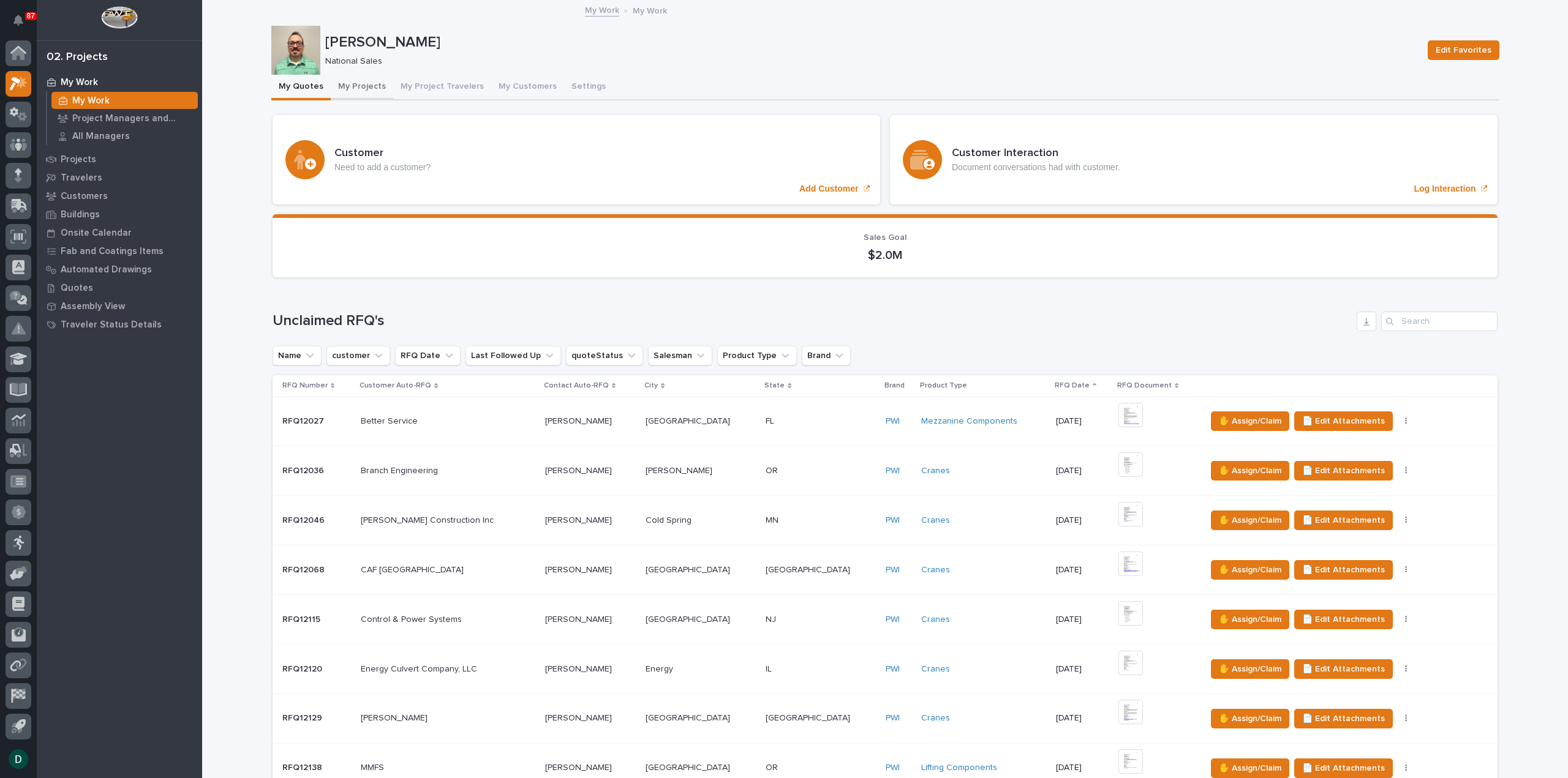
click at [364, 87] on button "My Projects" at bounding box center [361, 88] width 62 height 26
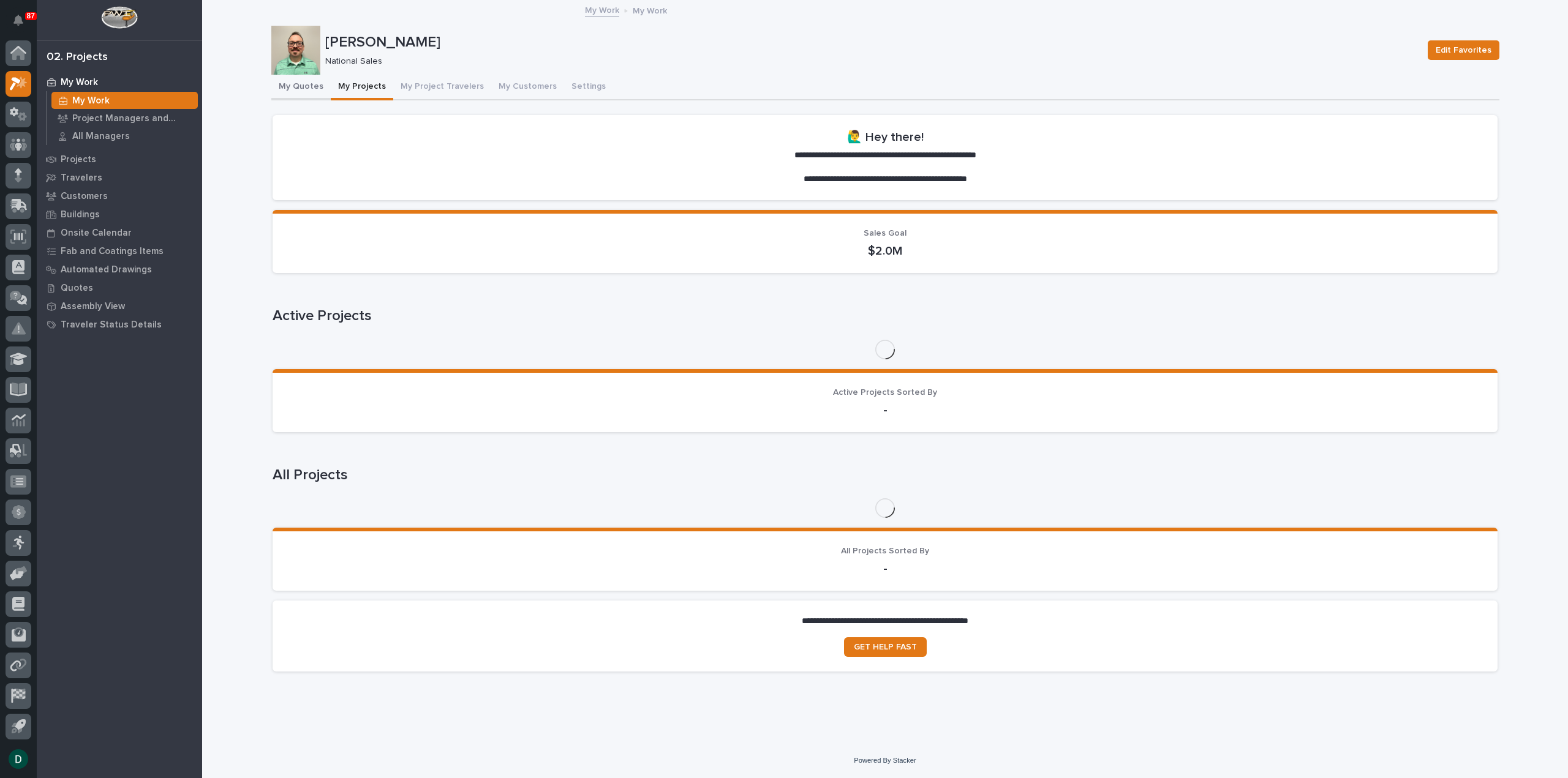
click at [296, 83] on button "My Quotes" at bounding box center [301, 88] width 59 height 26
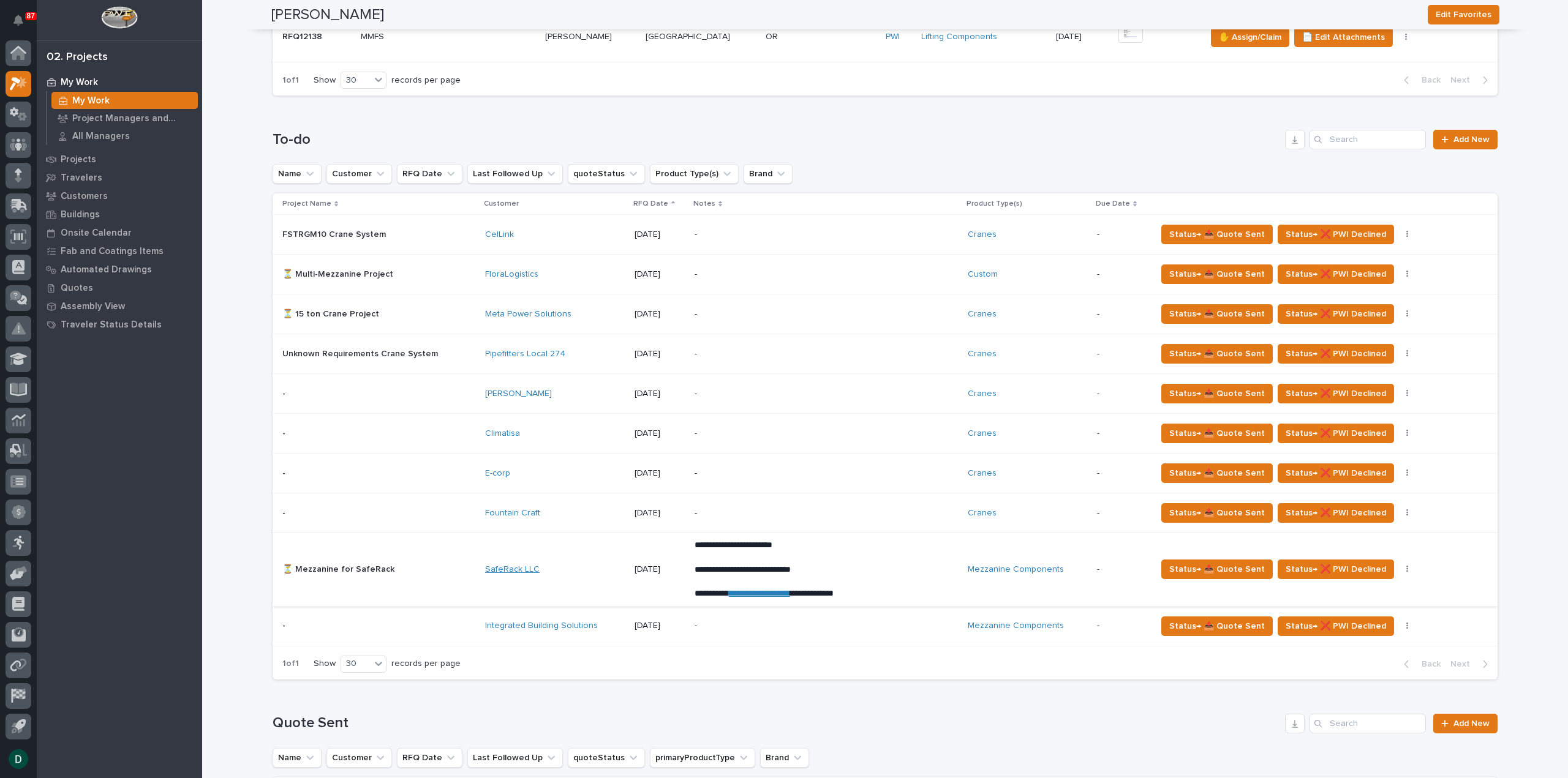
scroll to position [735, 0]
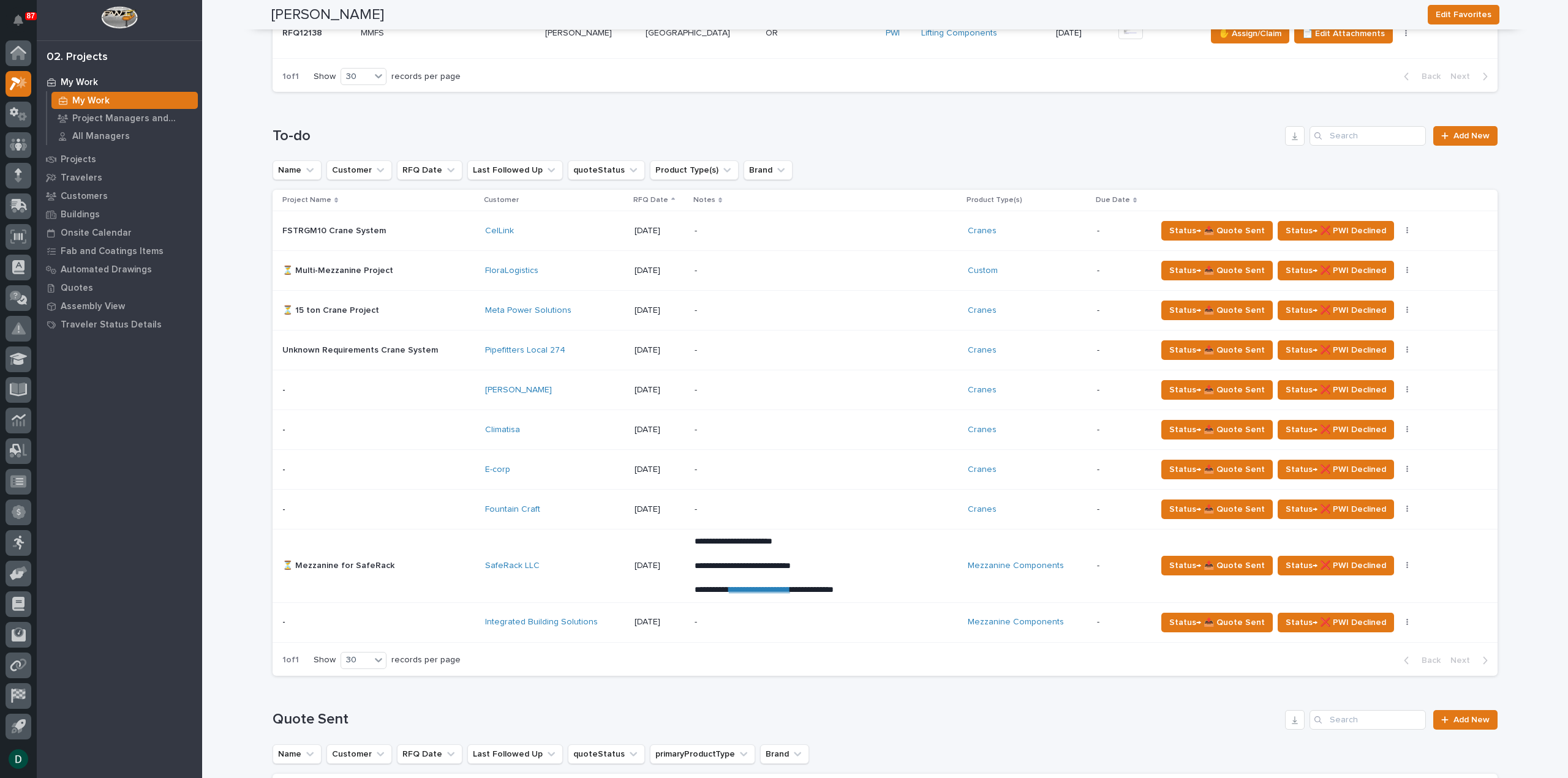
click at [452, 564] on p at bounding box center [379, 566] width 193 height 11
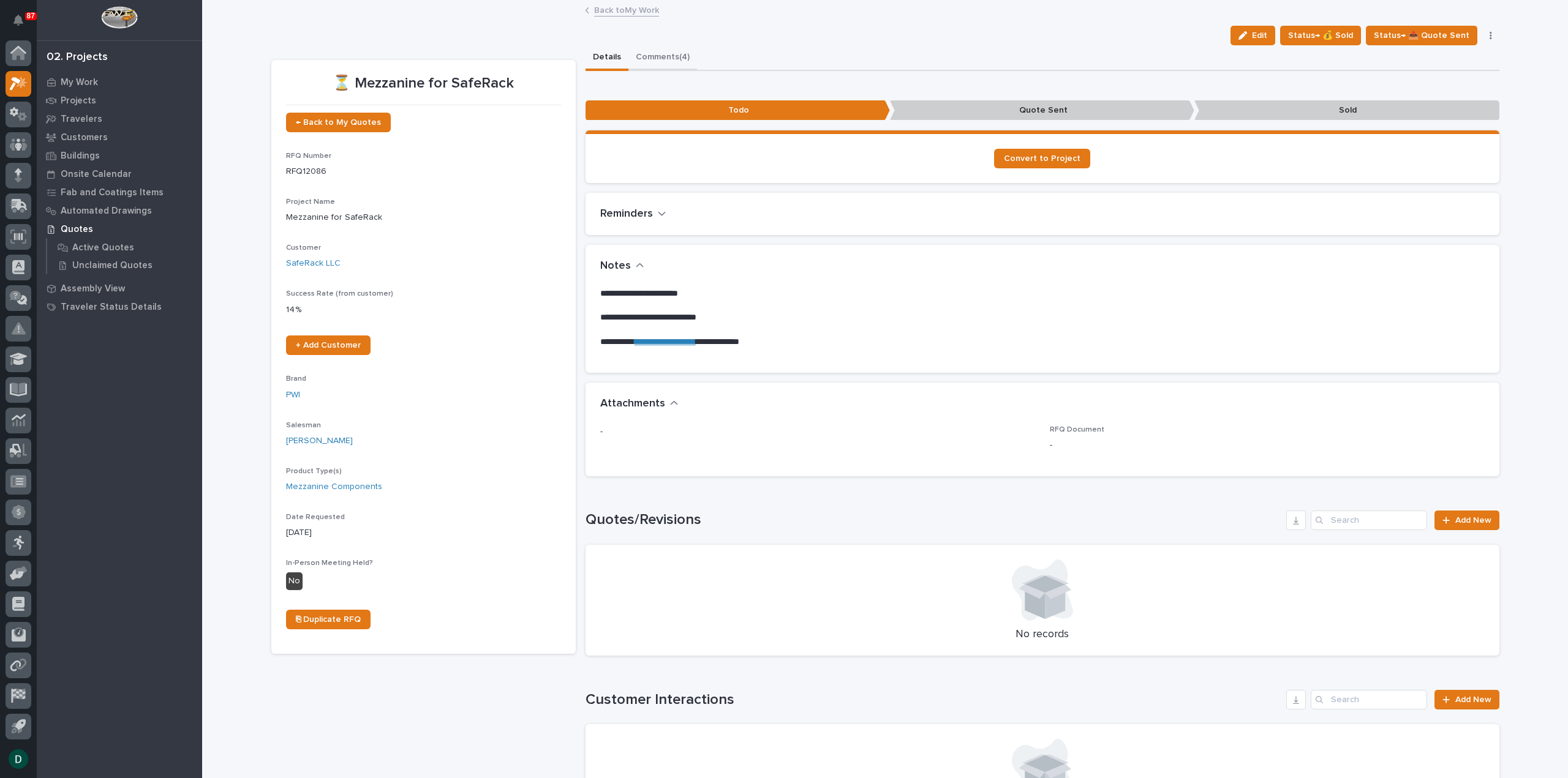
click at [668, 63] on button "Comments (4)" at bounding box center [662, 58] width 69 height 26
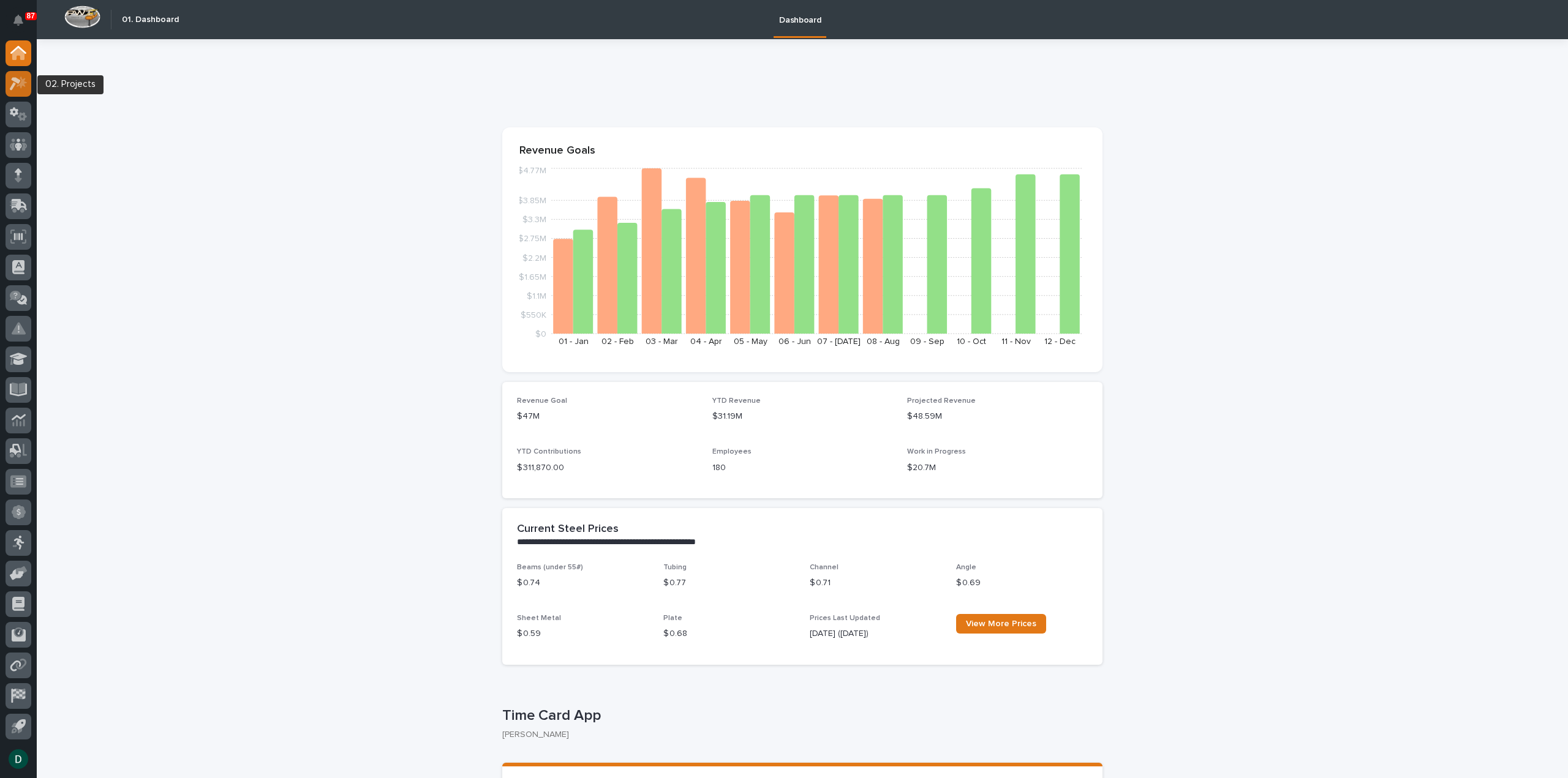
click at [21, 87] on icon at bounding box center [22, 82] width 11 height 12
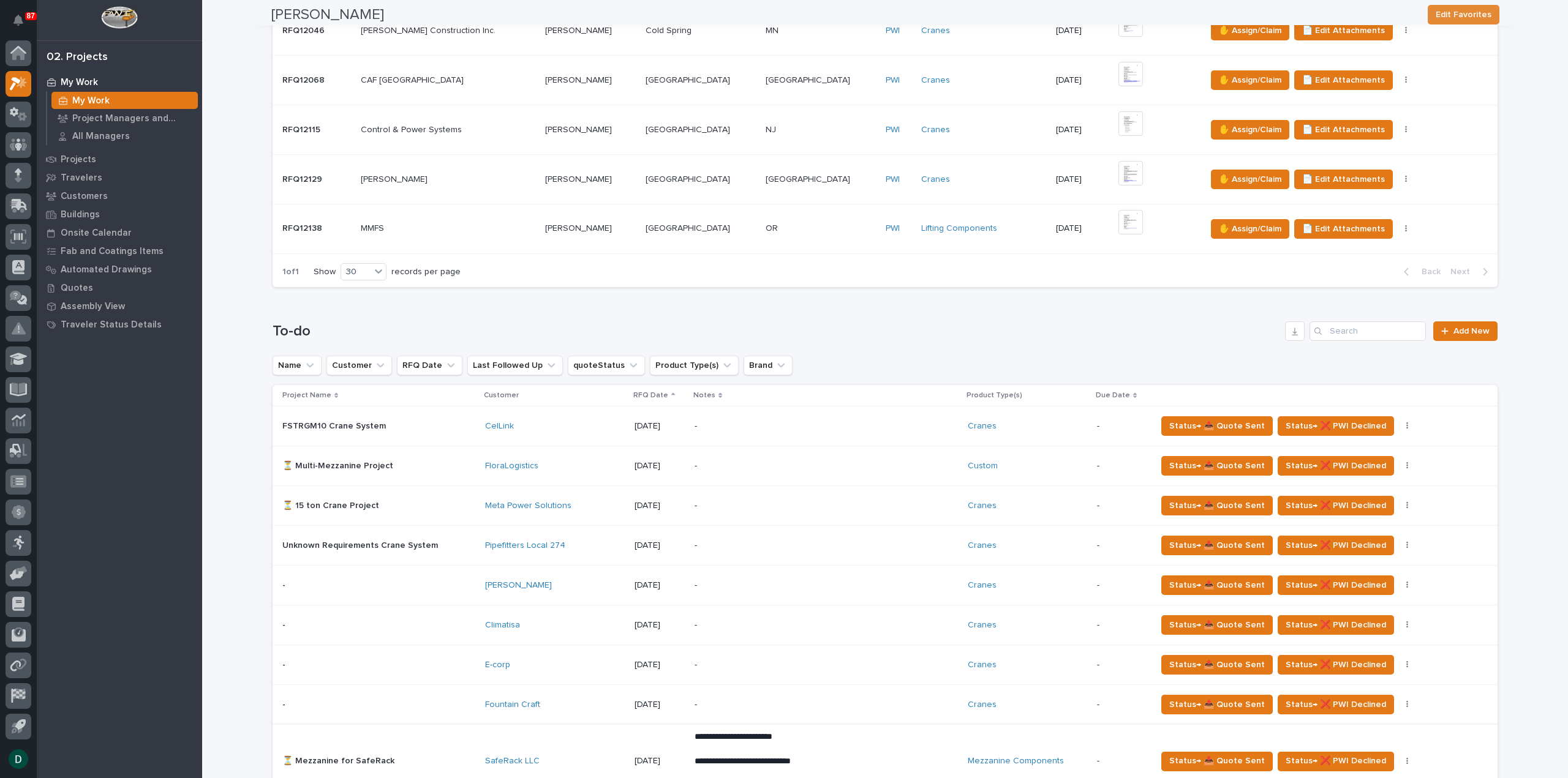
scroll to position [612, 0]
